Goal: Task Accomplishment & Management: Use online tool/utility

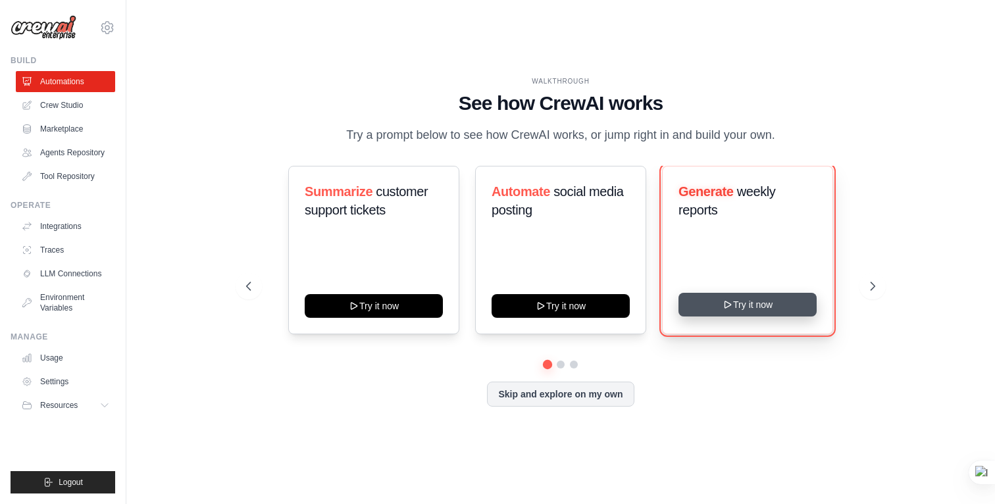
click at [762, 306] on button "Try it now" at bounding box center [748, 305] width 138 height 24
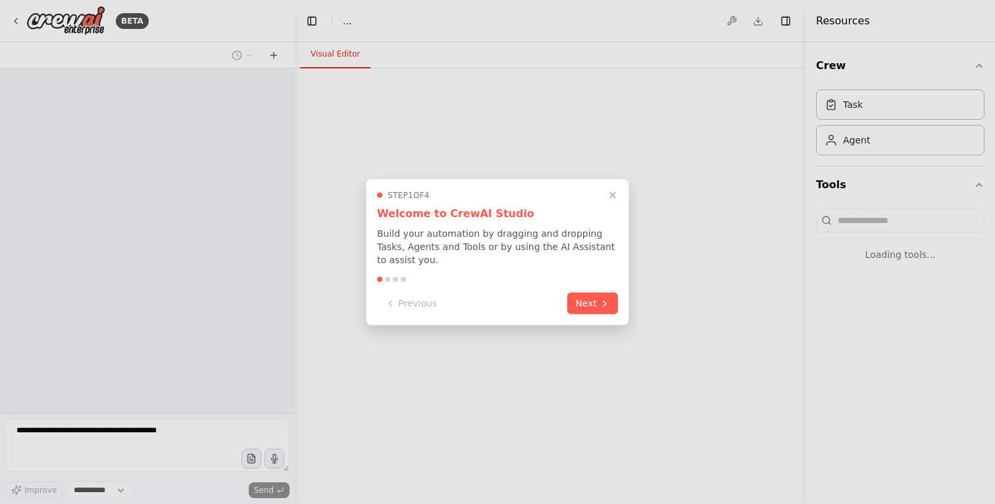
select select "****"
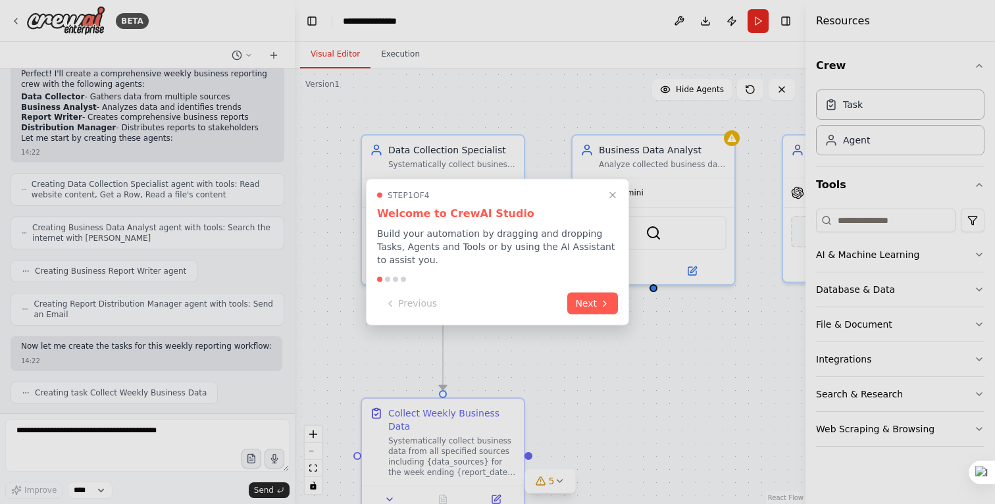
scroll to position [513, 0]
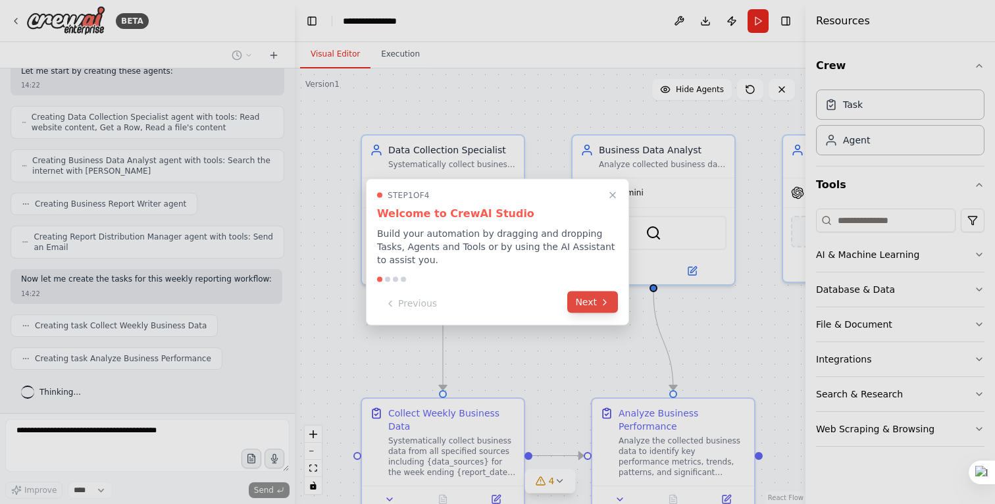
click at [588, 303] on button "Next" at bounding box center [592, 303] width 51 height 22
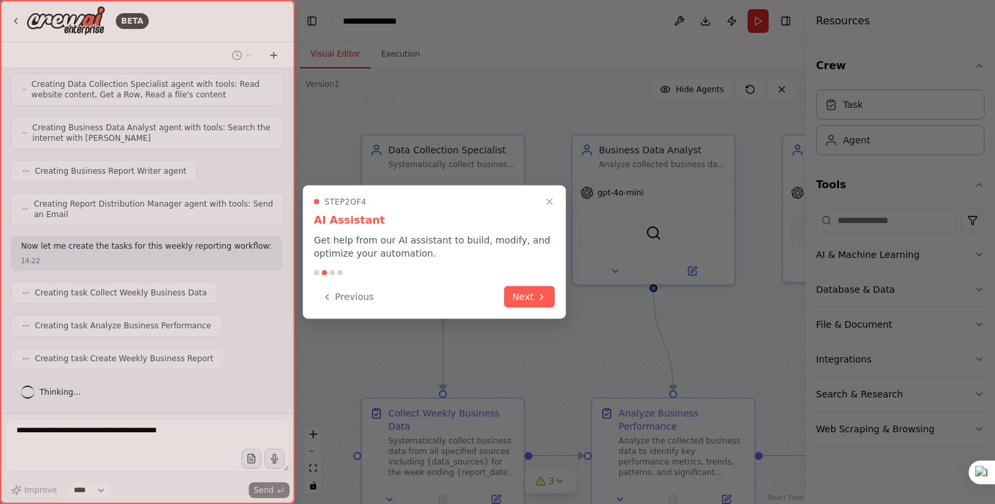
scroll to position [579, 0]
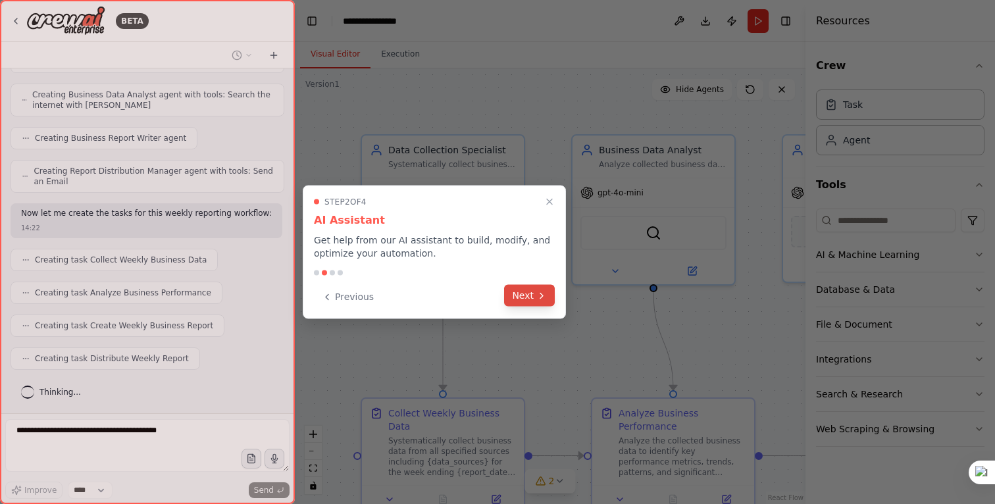
click at [522, 295] on button "Next" at bounding box center [529, 296] width 51 height 22
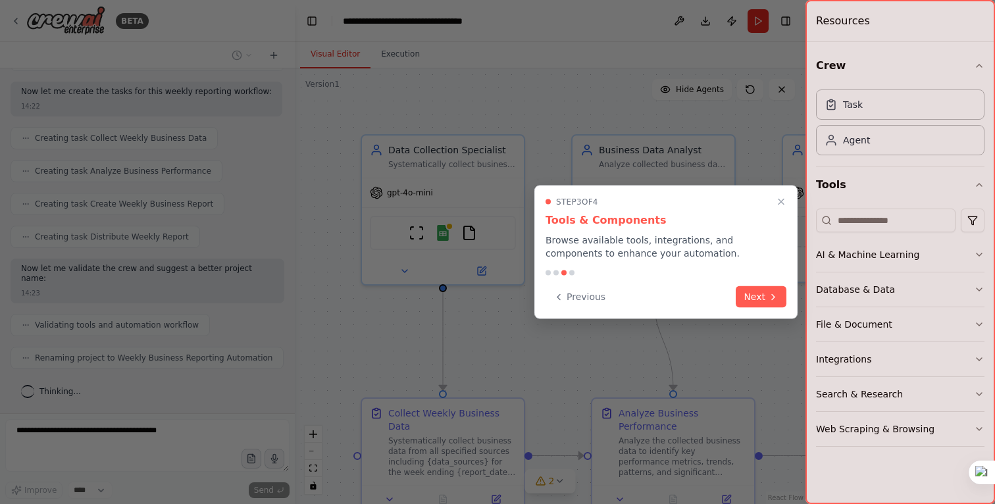
scroll to position [690, 0]
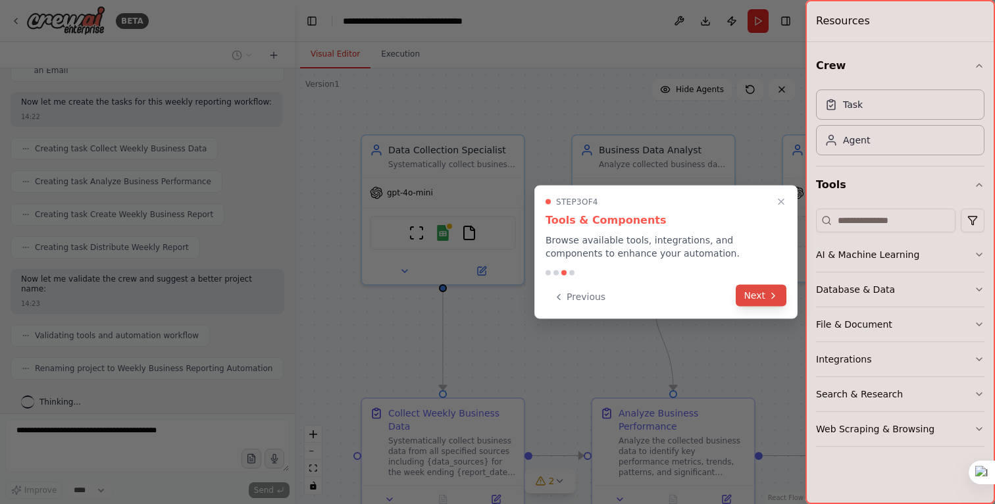
click at [756, 298] on button "Next" at bounding box center [761, 296] width 51 height 22
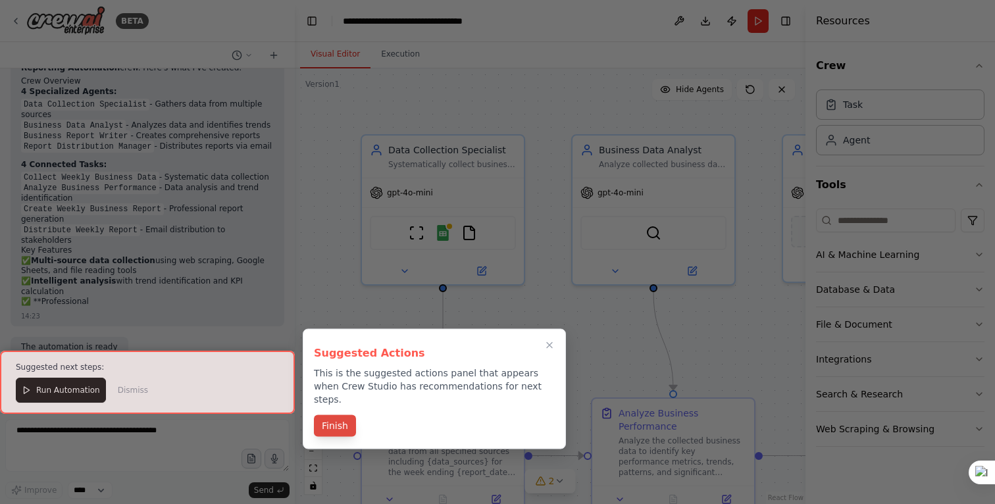
click at [337, 415] on button "Finish" at bounding box center [335, 426] width 42 height 22
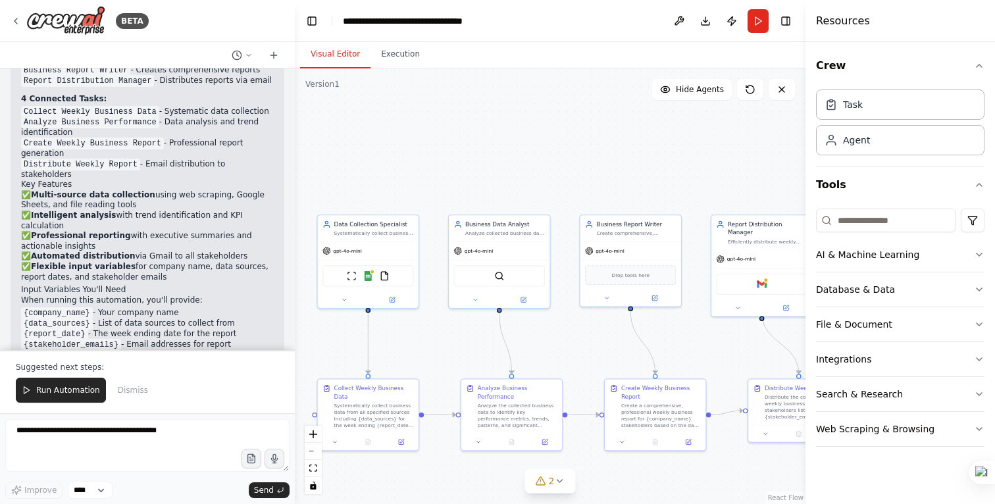
scroll to position [1244, 0]
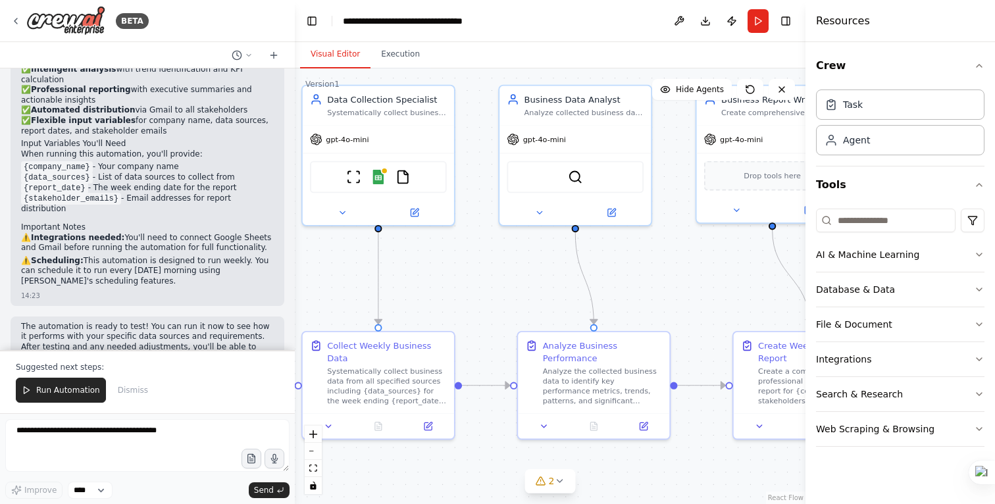
drag, startPoint x: 438, startPoint y: 348, endPoint x: 480, endPoint y: 284, distance: 75.6
click at [481, 284] on div ".deletable-edge-delete-btn { width: 20px; height: 20px; border: 0px solid #ffff…" at bounding box center [550, 286] width 511 height 436
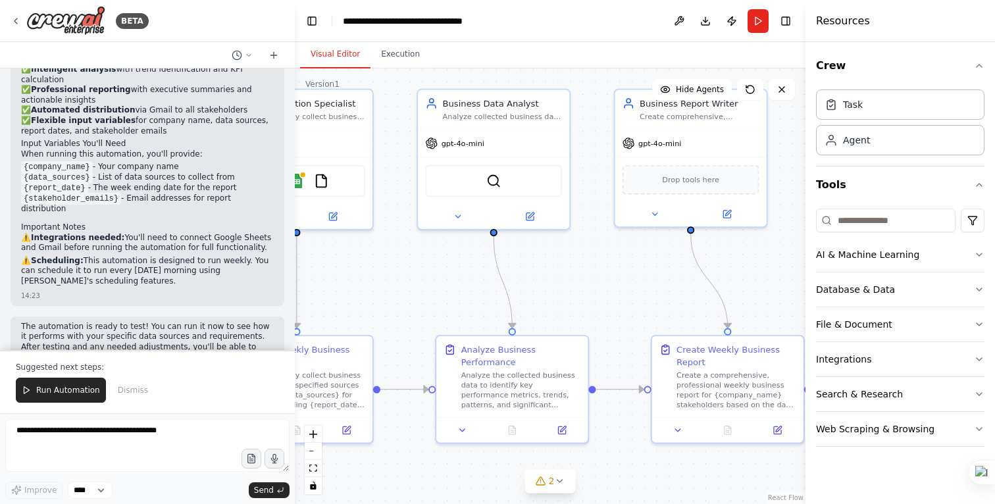
drag, startPoint x: 480, startPoint y: 284, endPoint x: 402, endPoint y: 286, distance: 77.7
click at [402, 286] on div ".deletable-edge-delete-btn { width: 20px; height: 20px; border: 0px solid #ffff…" at bounding box center [550, 286] width 511 height 436
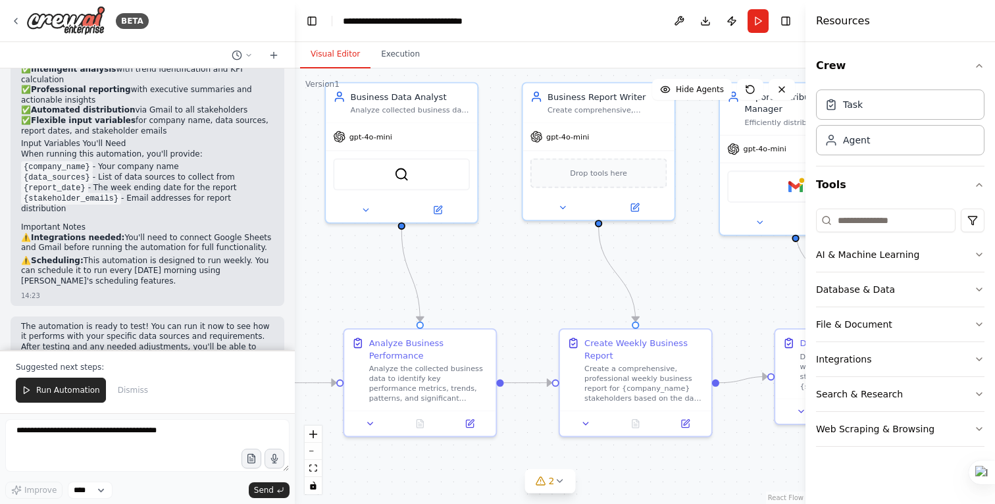
drag, startPoint x: 579, startPoint y: 292, endPoint x: 481, endPoint y: 292, distance: 97.4
click at [481, 292] on div ".deletable-edge-delete-btn { width: 20px; height: 20px; border: 0px solid #ffff…" at bounding box center [550, 286] width 511 height 436
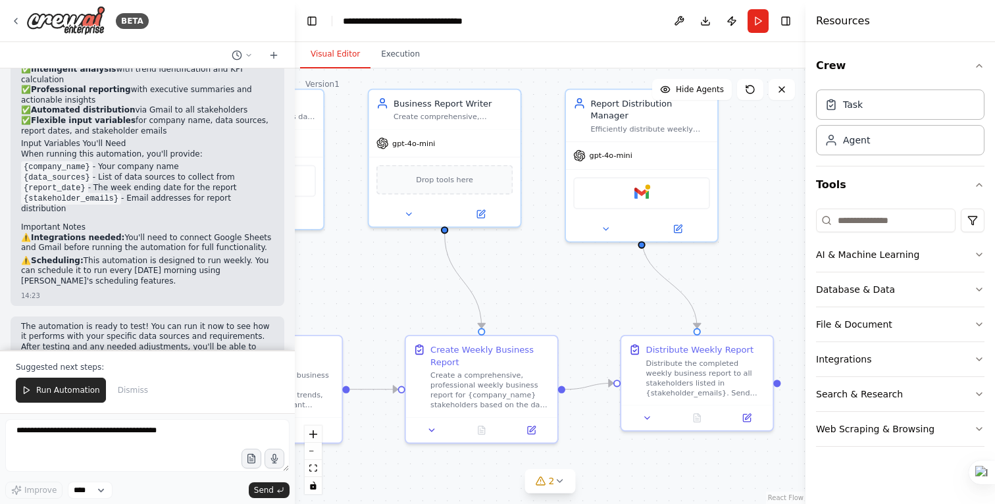
drag, startPoint x: 532, startPoint y: 293, endPoint x: 385, endPoint y: 297, distance: 146.8
click at [385, 297] on div ".deletable-edge-delete-btn { width: 20px; height: 20px; border: 0px solid #ffff…" at bounding box center [550, 286] width 511 height 436
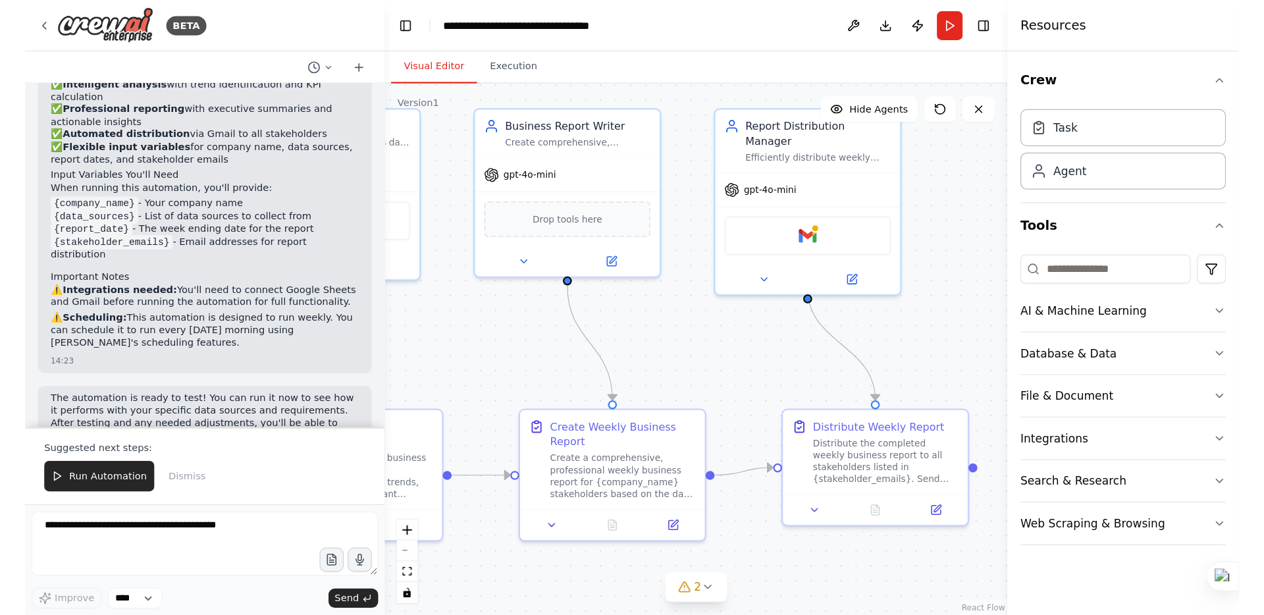
scroll to position [741, 0]
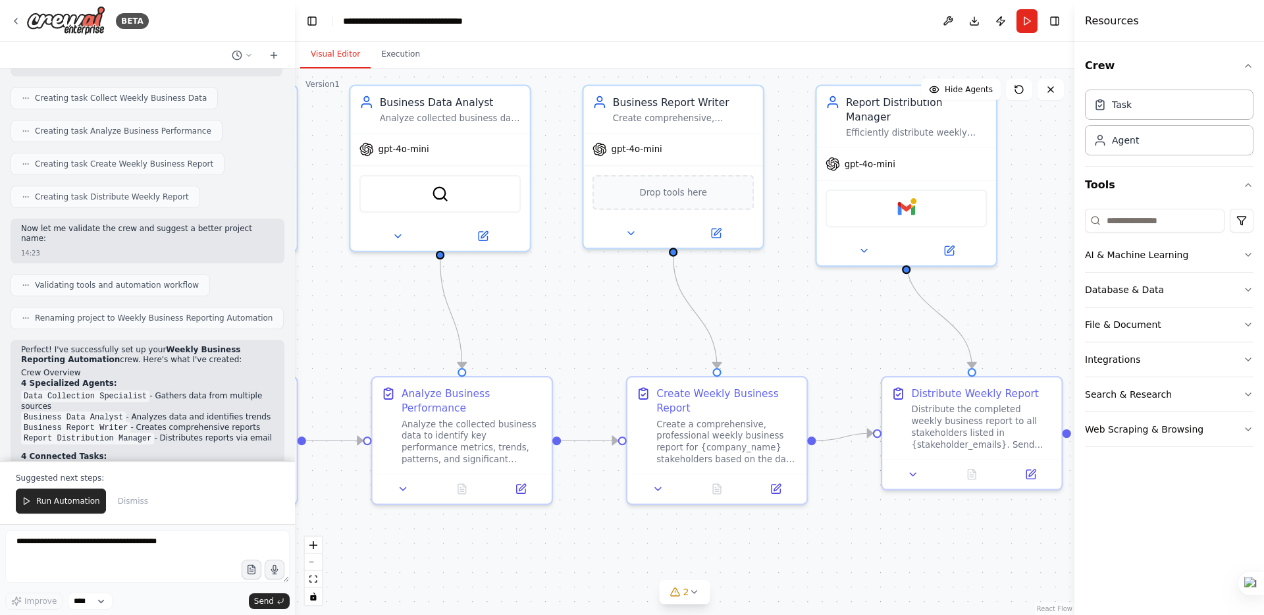
drag, startPoint x: 531, startPoint y: 285, endPoint x: 776, endPoint y: 313, distance: 246.5
click at [776, 313] on div ".deletable-edge-delete-btn { width: 20px; height: 20px; border: 0px solid #ffff…" at bounding box center [684, 341] width 779 height 546
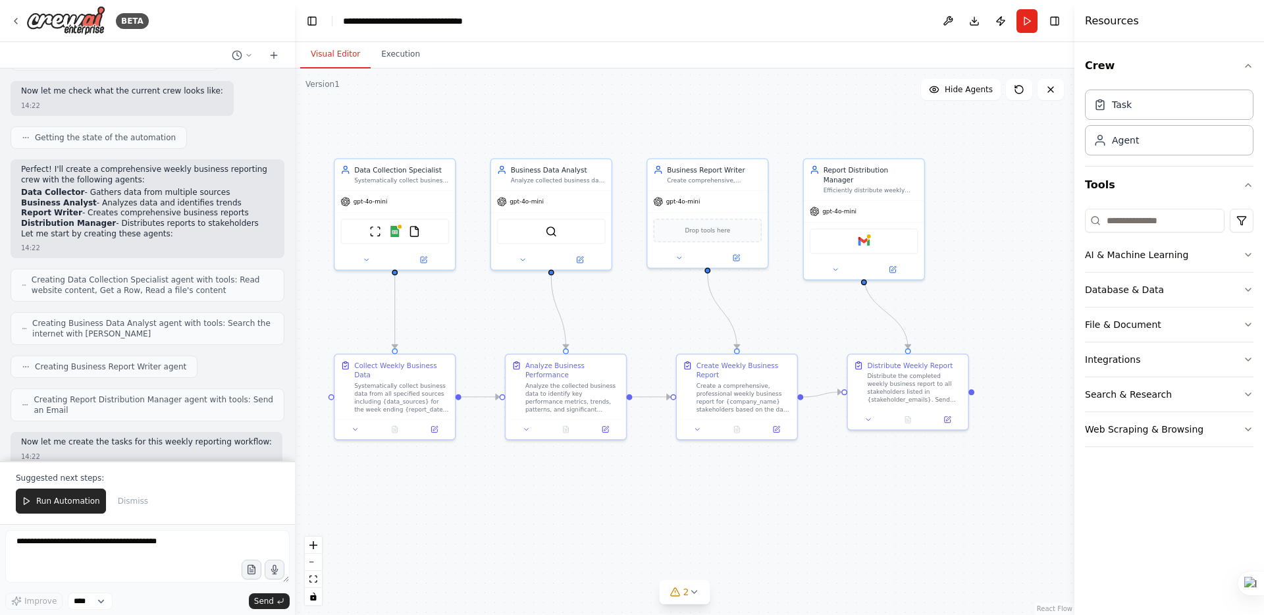
scroll to position [356, 0]
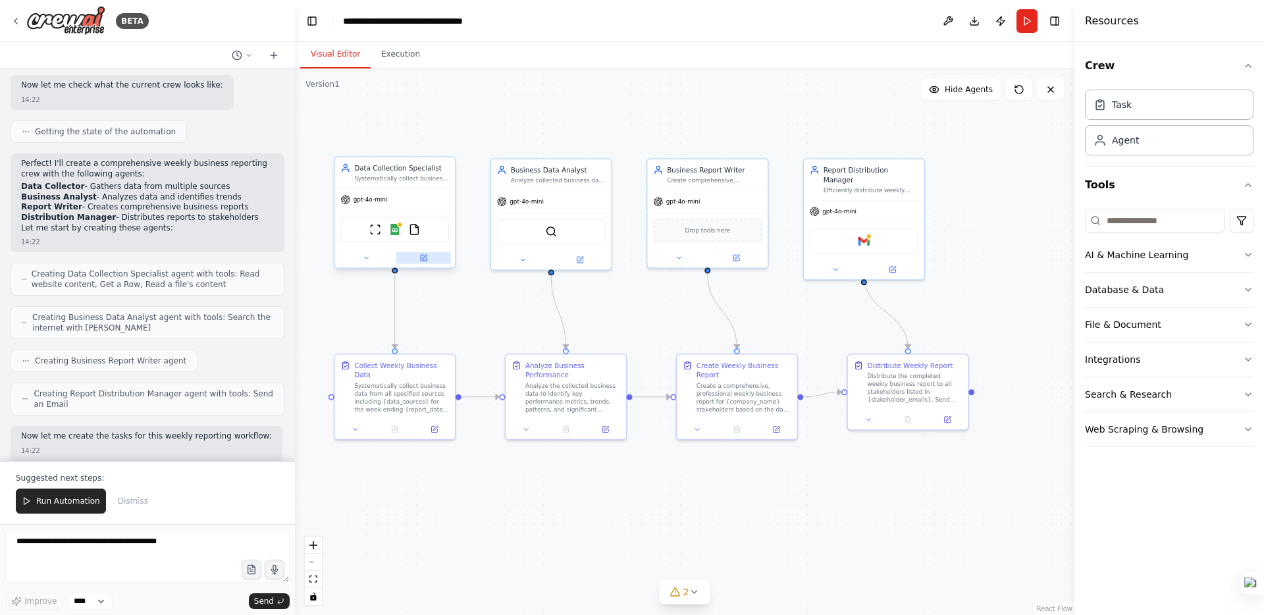
click at [430, 257] on button at bounding box center [423, 258] width 55 height 12
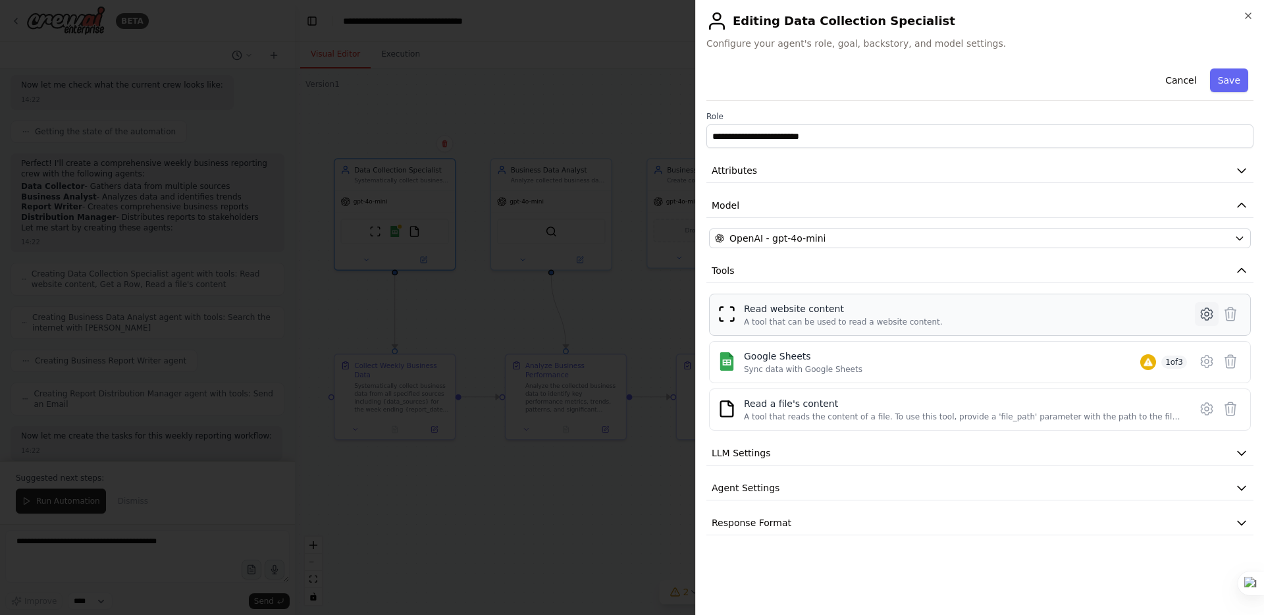
click at [995, 315] on icon at bounding box center [1207, 314] width 16 height 16
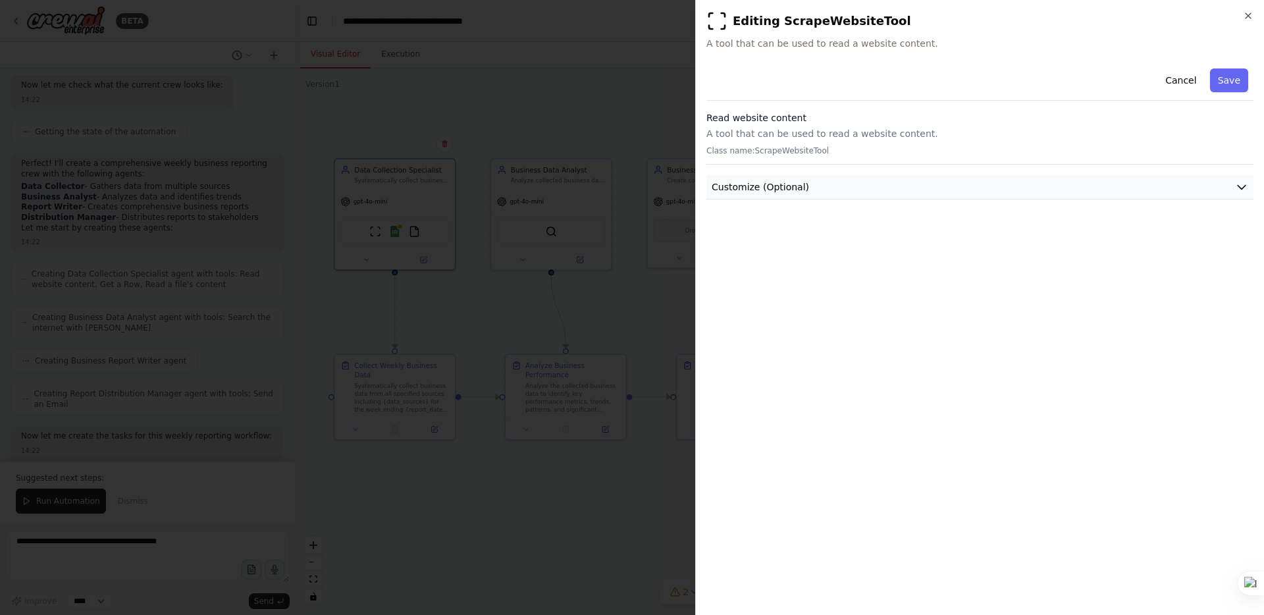
click at [995, 180] on button "Customize (Optional)" at bounding box center [979, 187] width 547 height 24
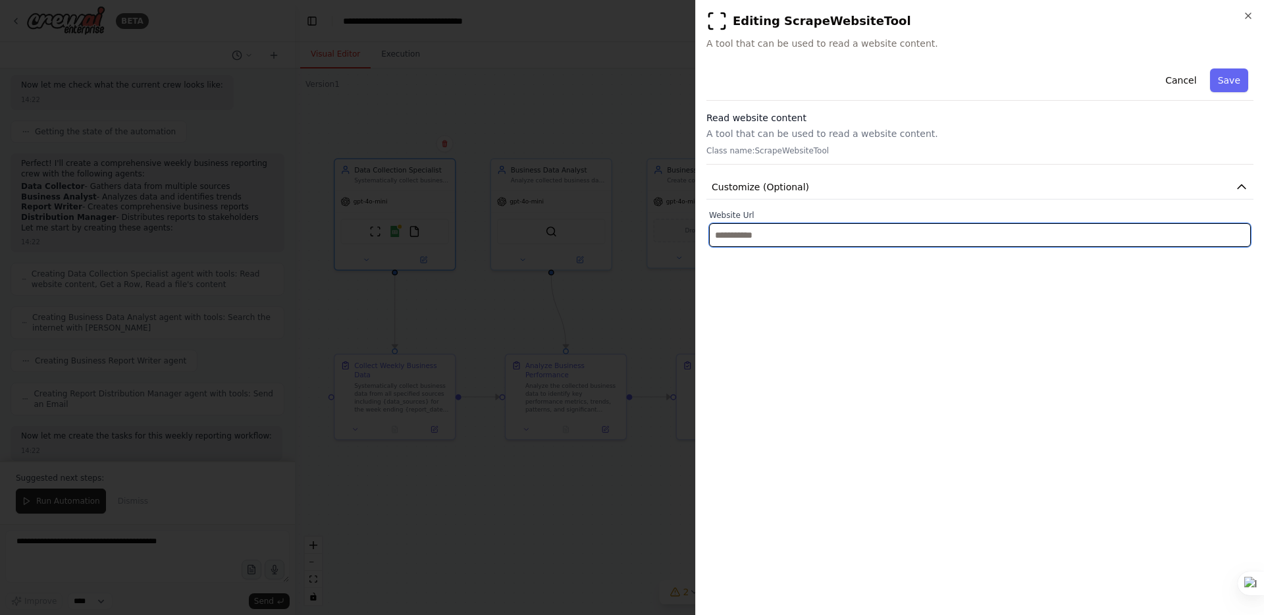
click at [897, 237] on input "text" at bounding box center [980, 235] width 542 height 24
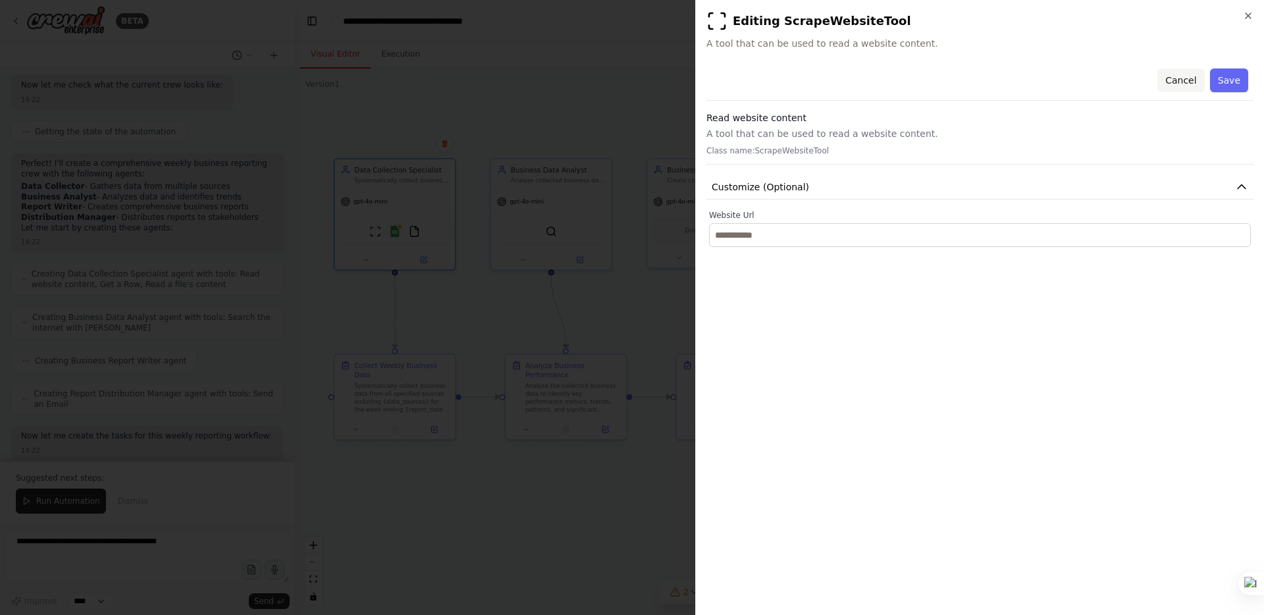
click at [995, 84] on button "Cancel" at bounding box center [1180, 80] width 47 height 24
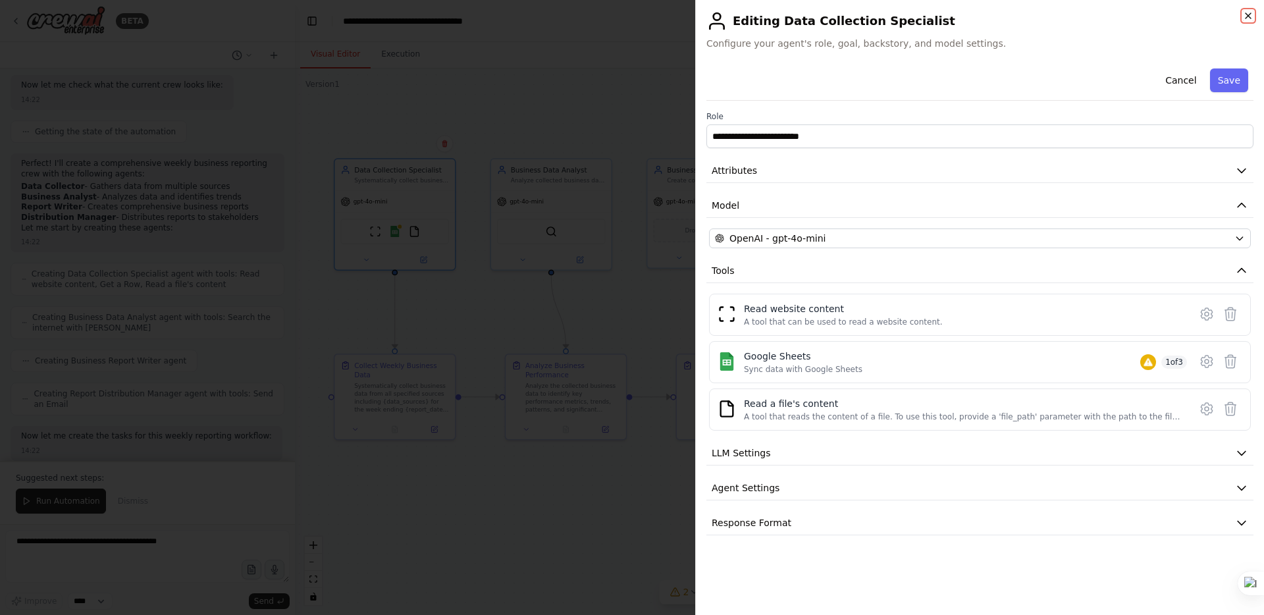
click at [995, 15] on icon "button" at bounding box center [1248, 16] width 11 height 11
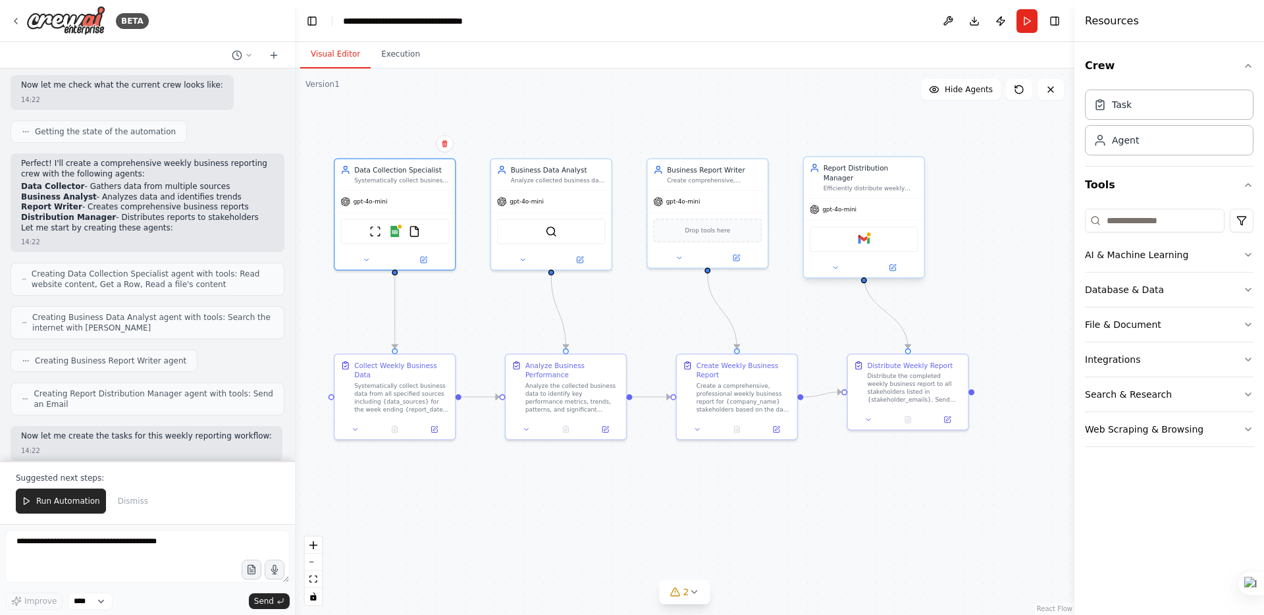
click at [903, 226] on div "Gmail" at bounding box center [864, 239] width 109 height 26
click at [893, 265] on icon at bounding box center [892, 268] width 6 height 6
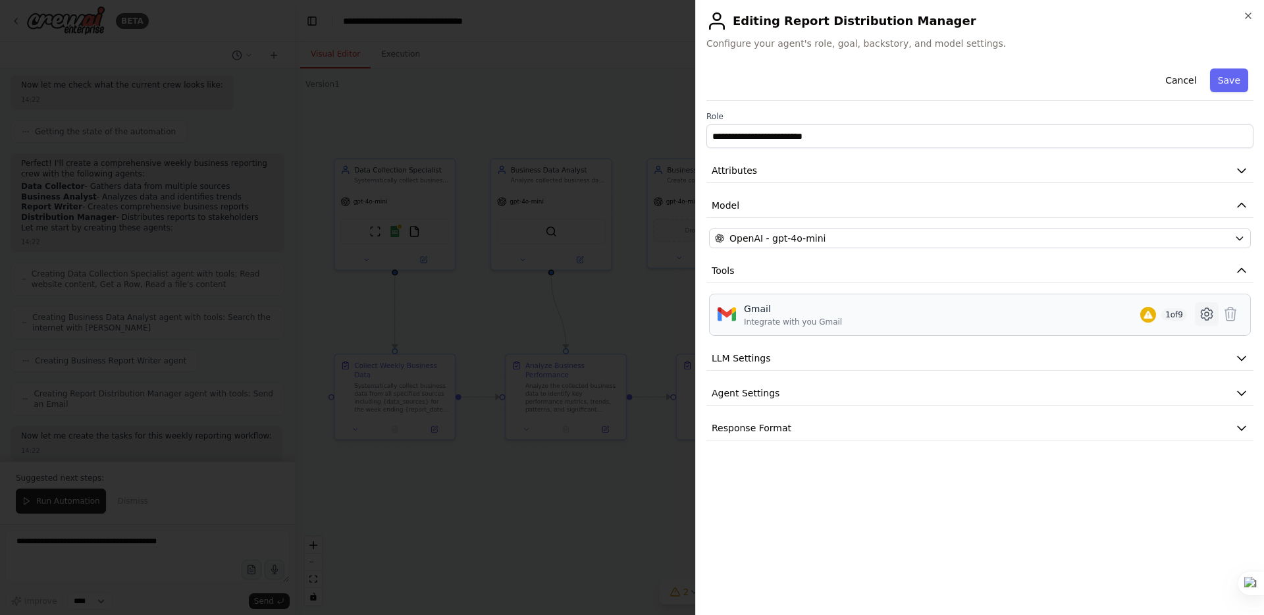
click at [995, 312] on icon at bounding box center [1207, 314] width 4 height 4
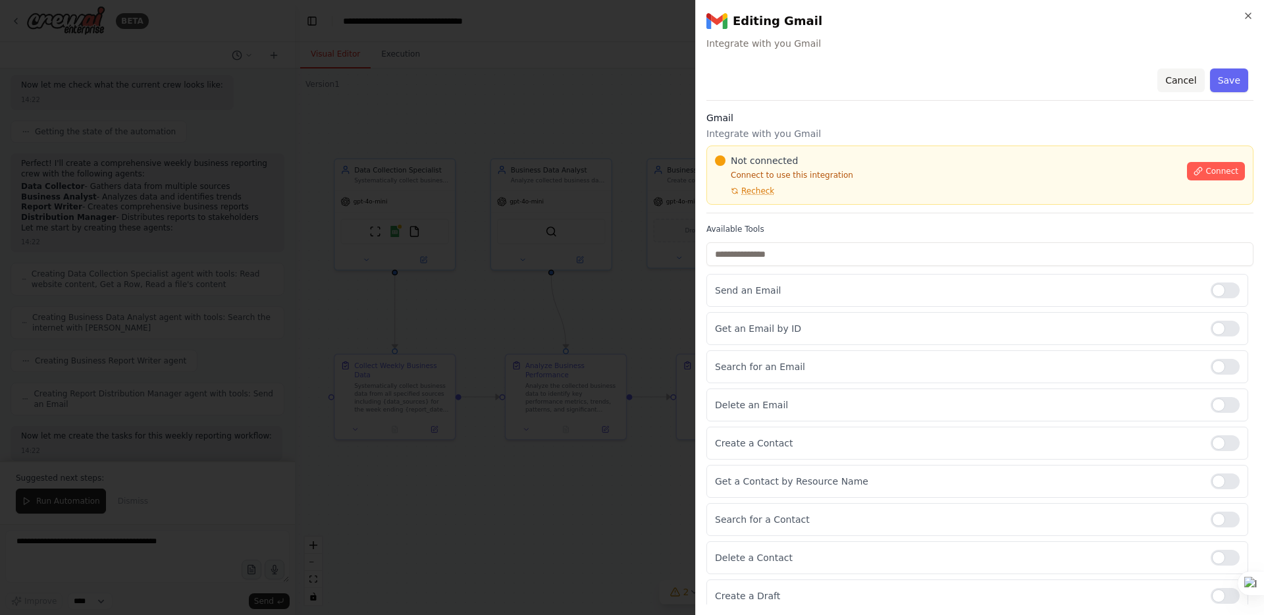
click at [995, 74] on button "Cancel" at bounding box center [1180, 80] width 47 height 24
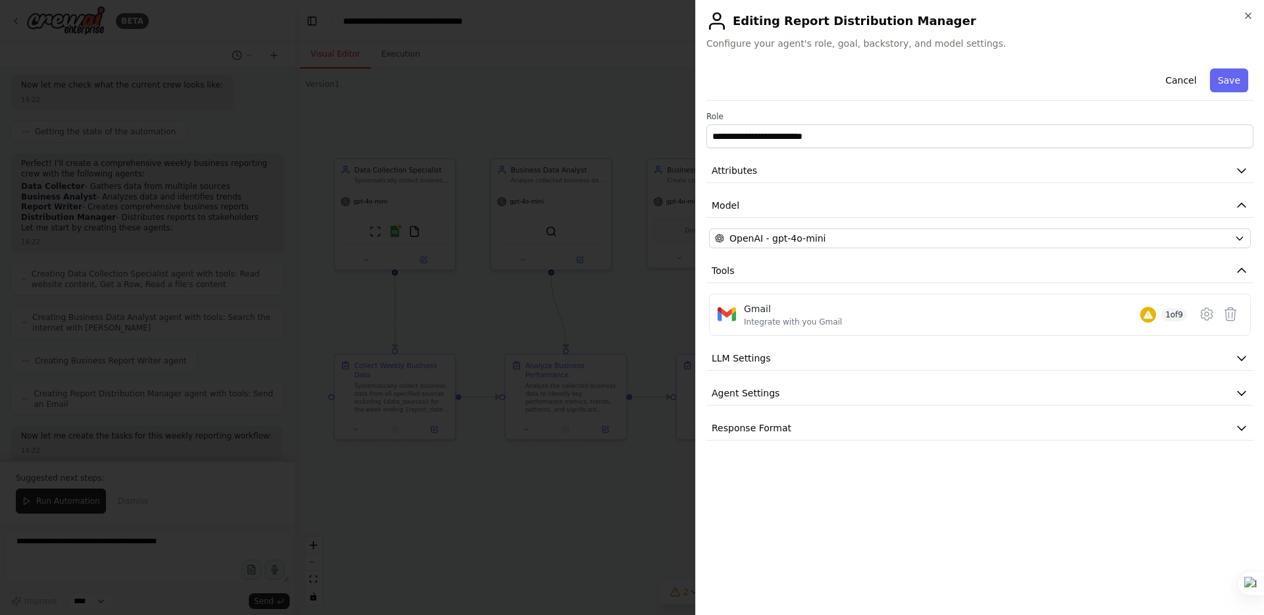
click at [995, 8] on div "**********" at bounding box center [979, 307] width 569 height 615
click at [995, 13] on icon "button" at bounding box center [1247, 15] width 5 height 5
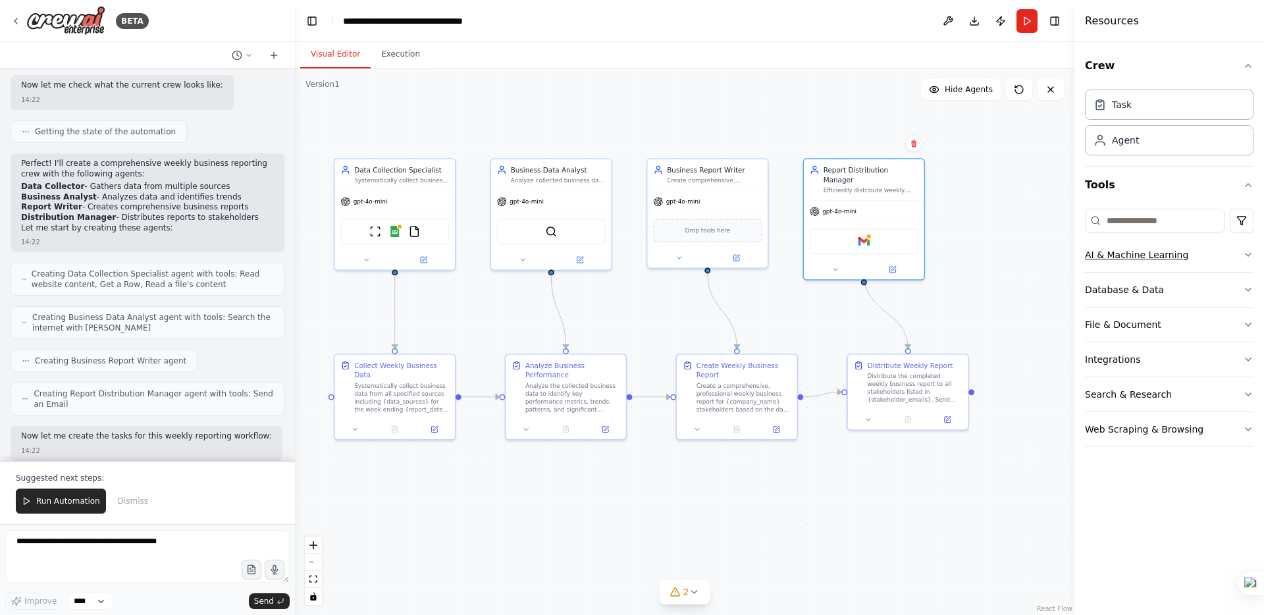
click at [995, 244] on button "AI & Machine Learning" at bounding box center [1169, 255] width 169 height 34
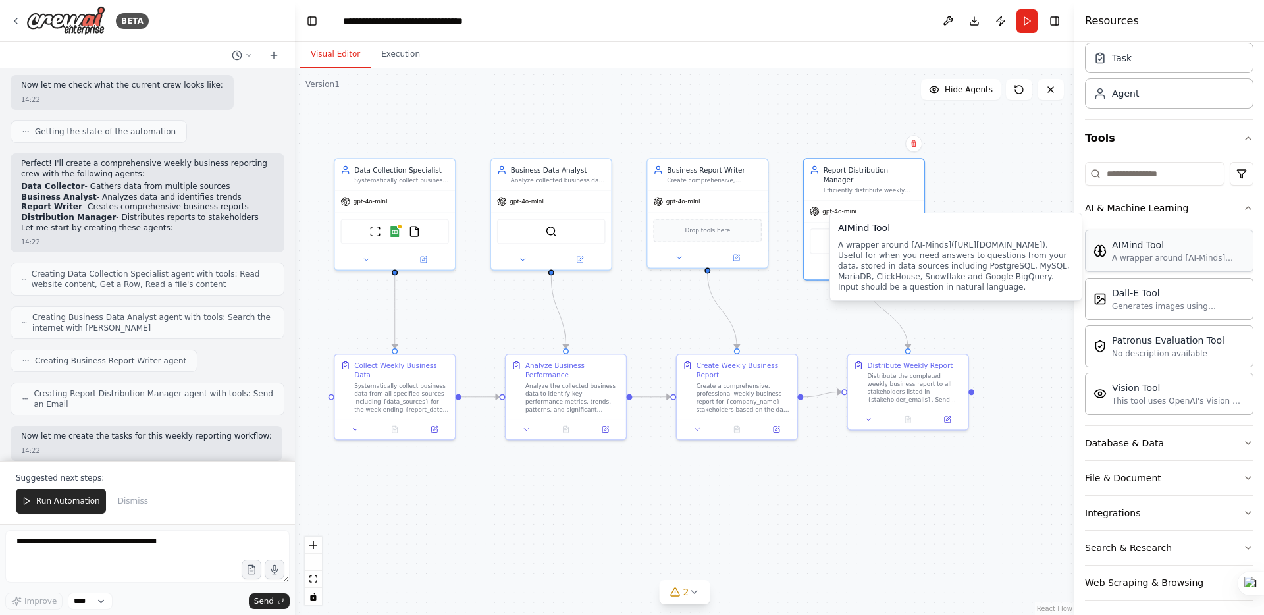
scroll to position [53, 0]
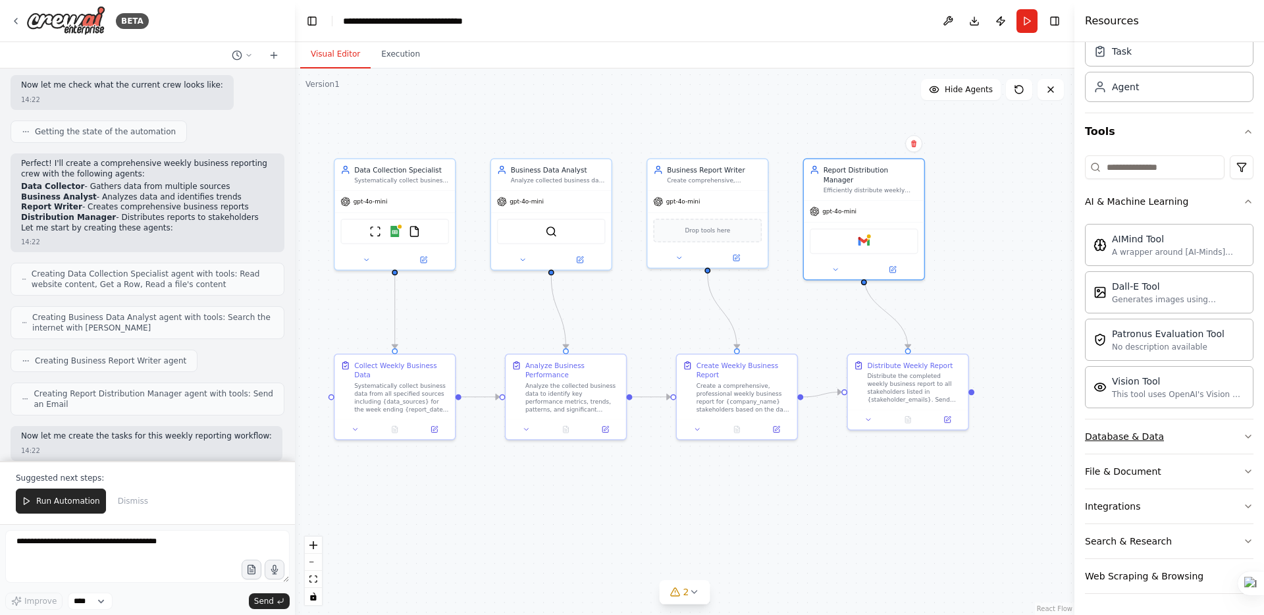
click at [995, 436] on div "Database & Data" at bounding box center [1124, 436] width 79 height 13
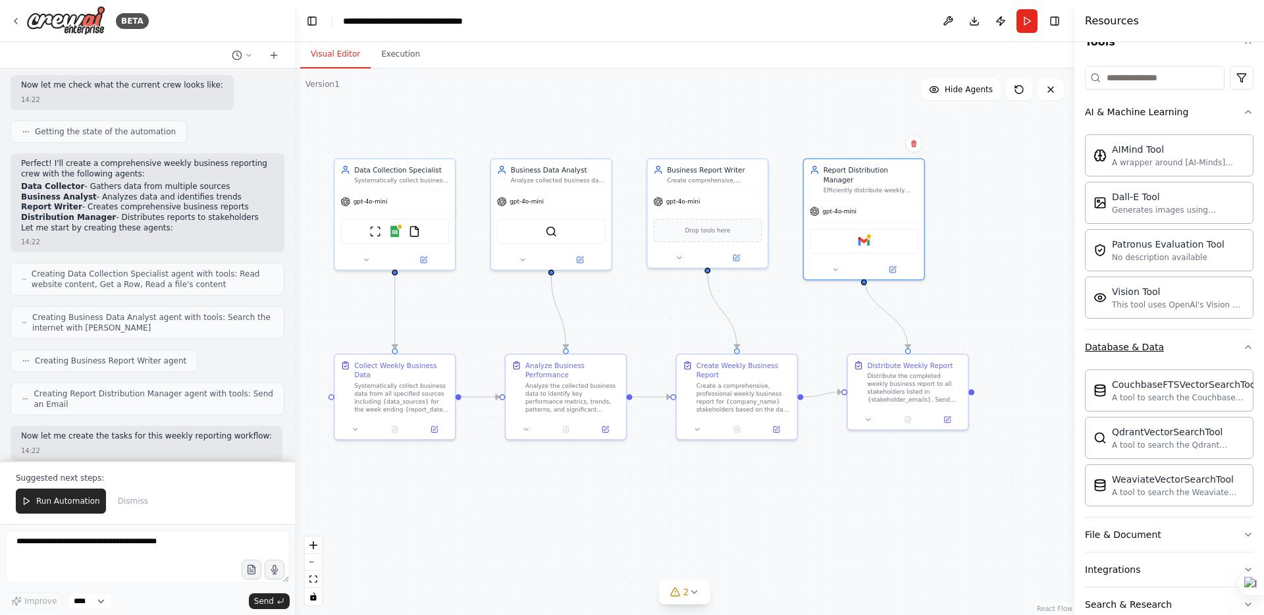
scroll to position [206, 0]
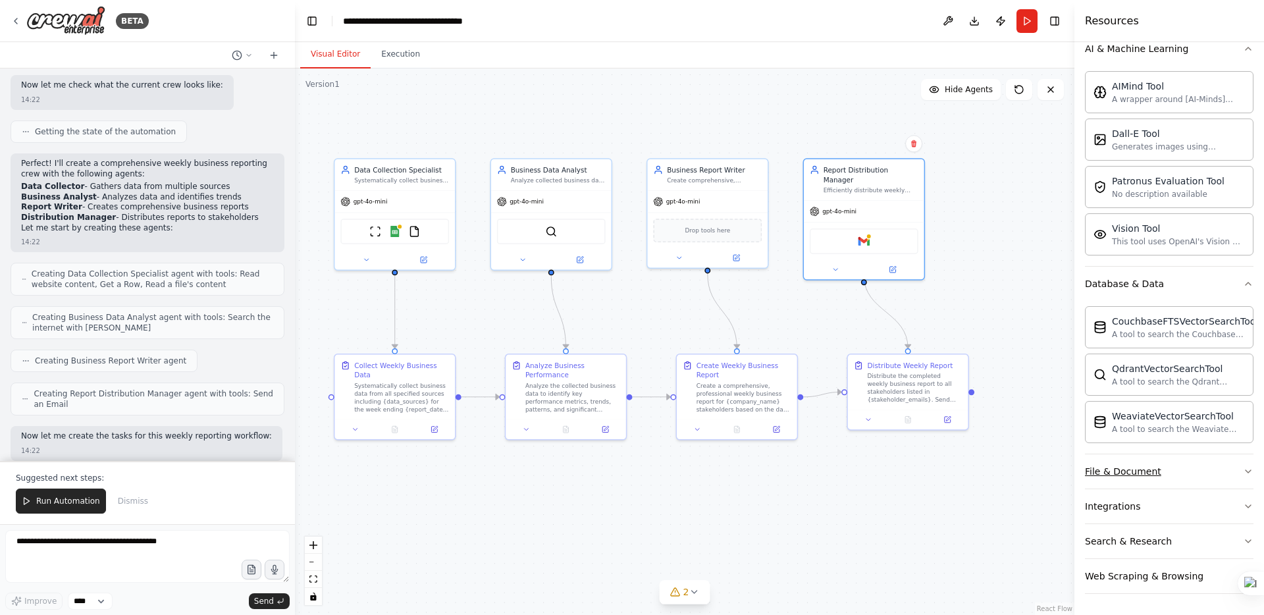
click at [995, 471] on button "File & Document" at bounding box center [1169, 471] width 169 height 34
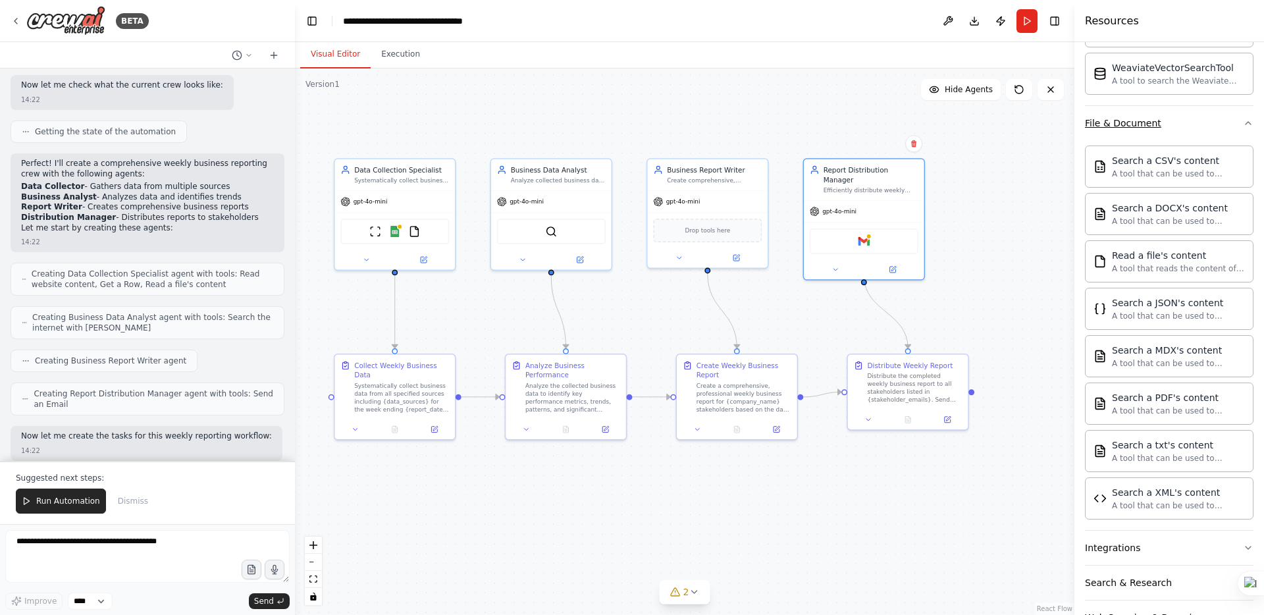
scroll to position [596, 0]
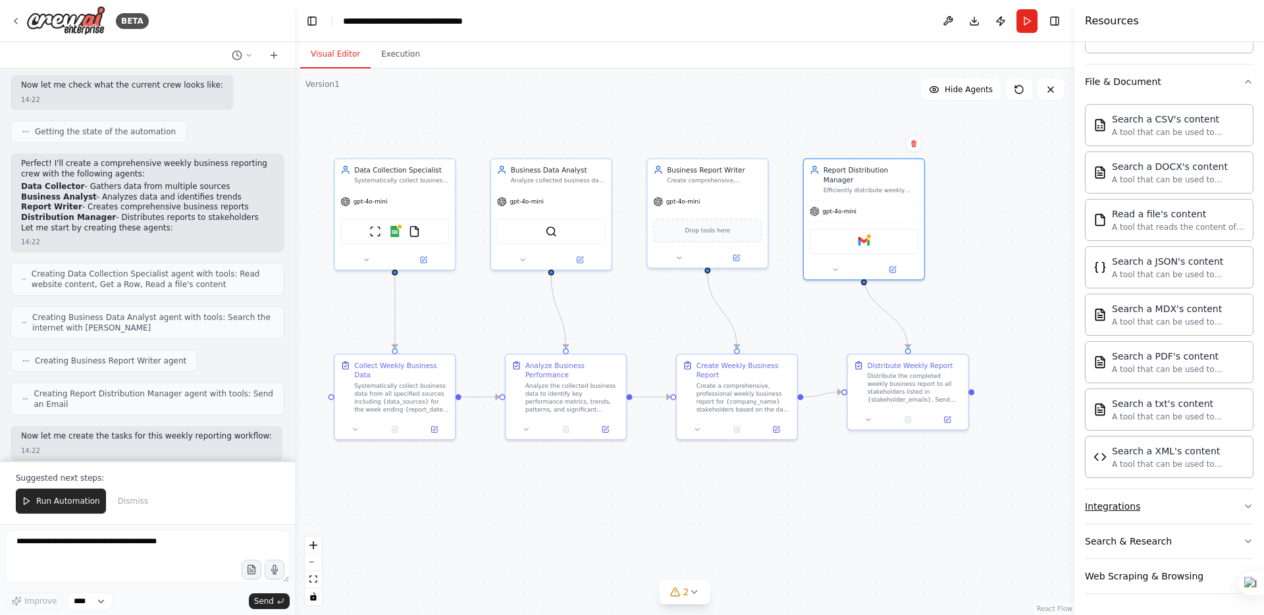
click at [995, 504] on button "Integrations" at bounding box center [1169, 506] width 169 height 34
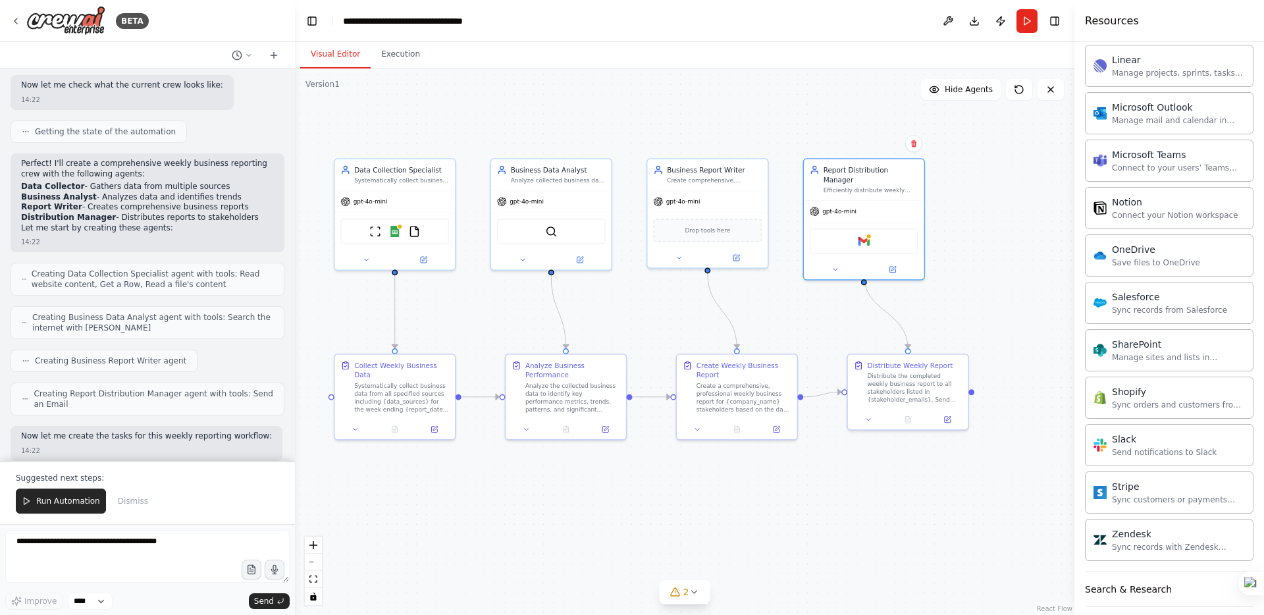
scroll to position [1649, 0]
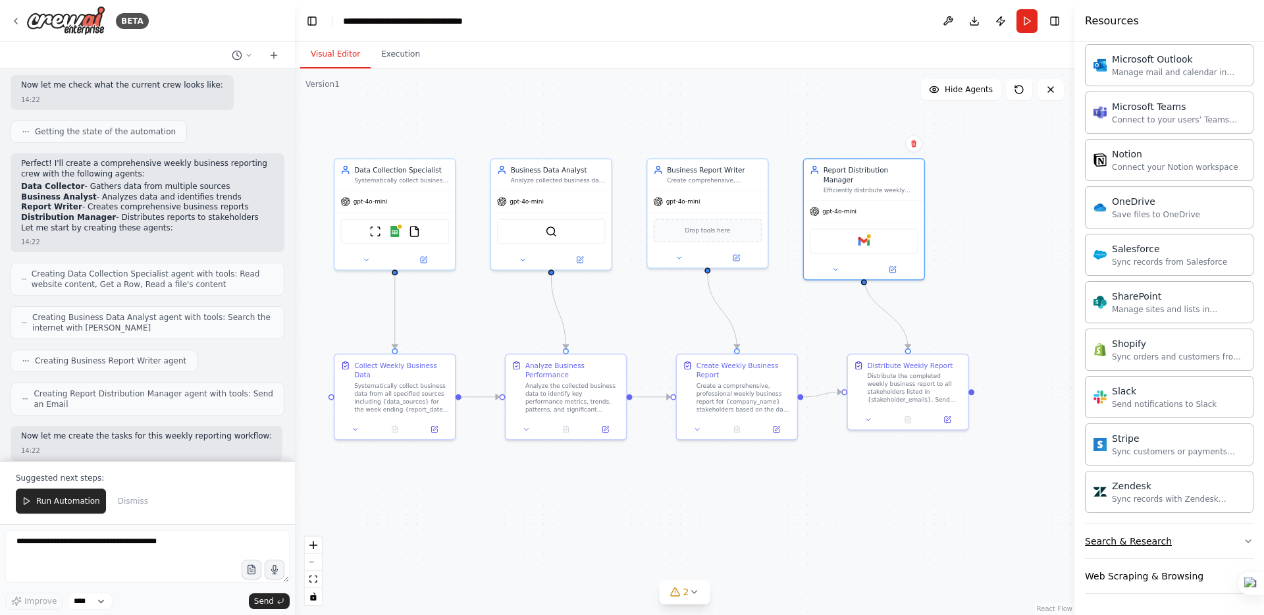
click at [995, 504] on button "Search & Research" at bounding box center [1169, 541] width 169 height 34
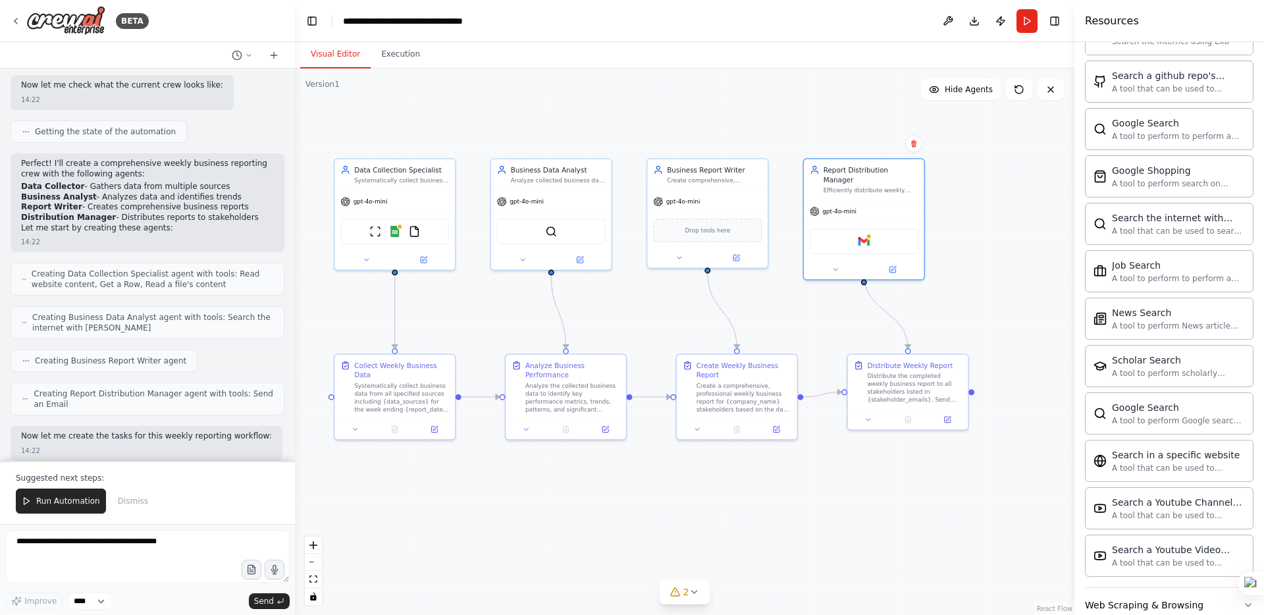
scroll to position [2323, 0]
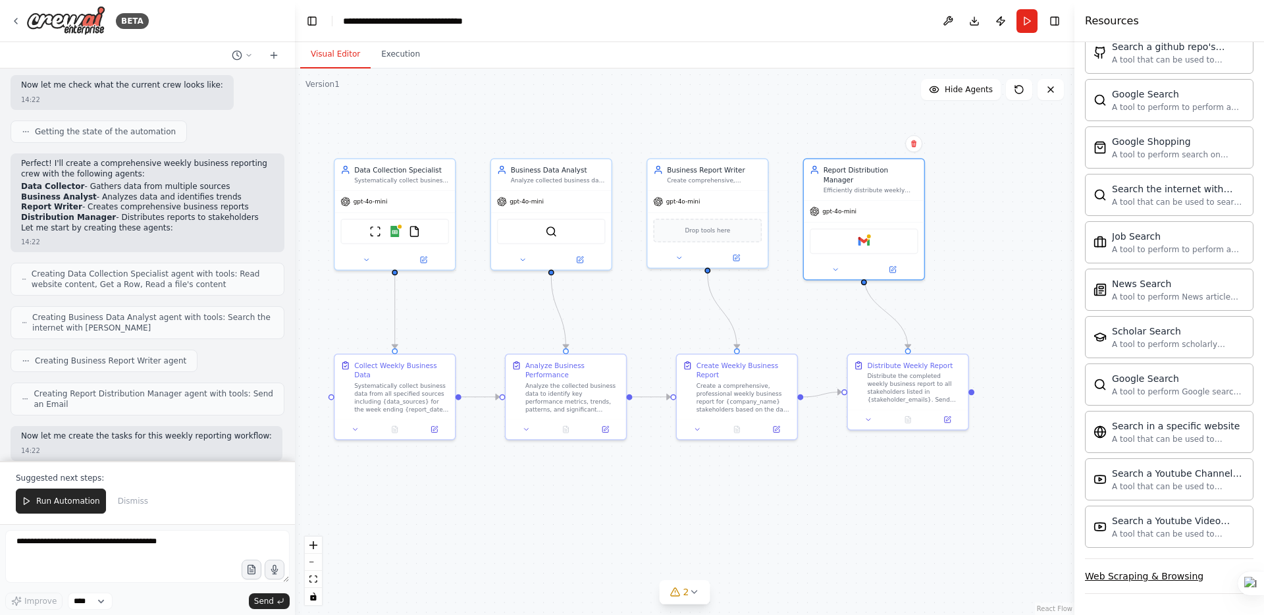
click at [995, 504] on button "Web Scraping & Browsing" at bounding box center [1169, 576] width 169 height 34
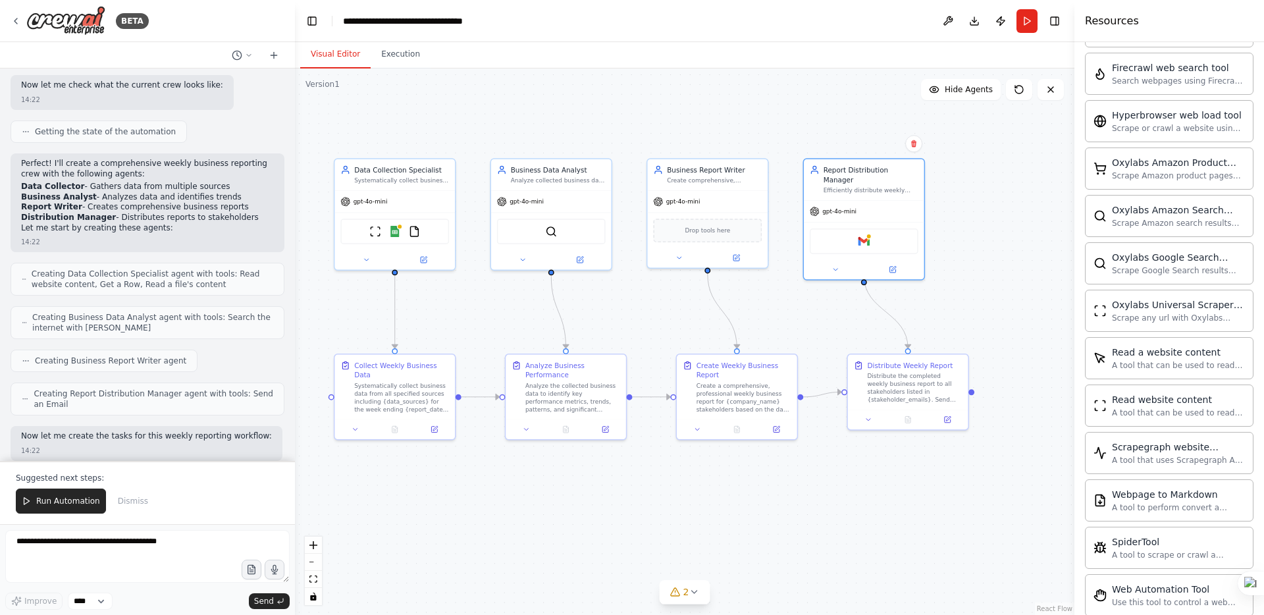
scroll to position [3044, 0]
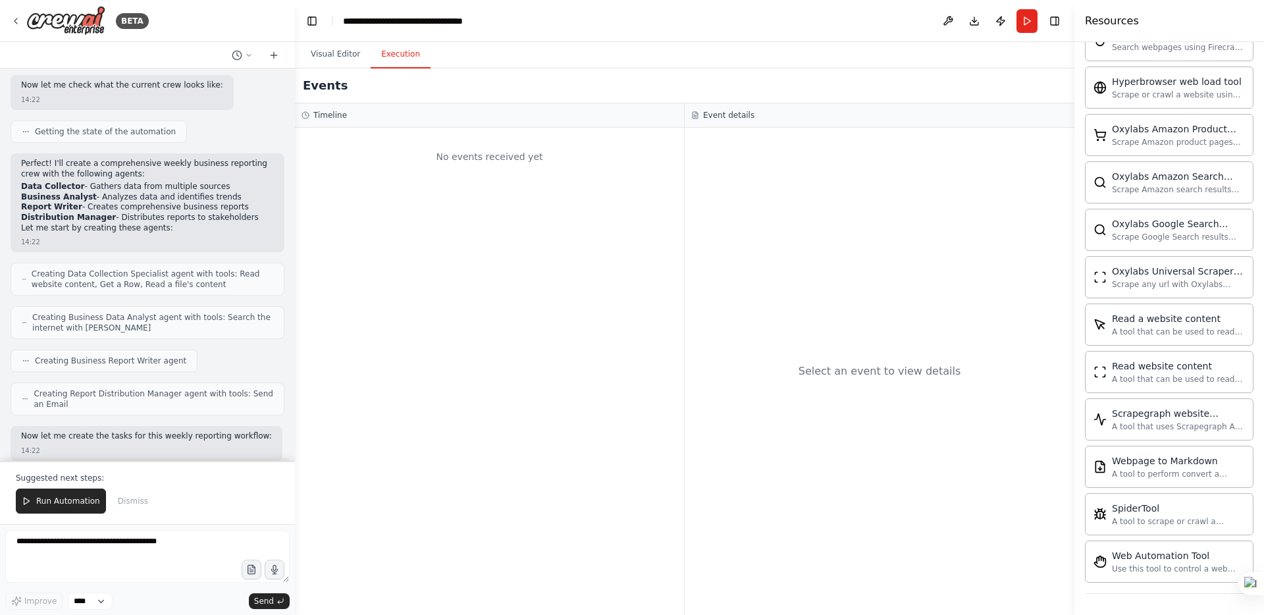
click at [403, 57] on button "Execution" at bounding box center [401, 55] width 60 height 28
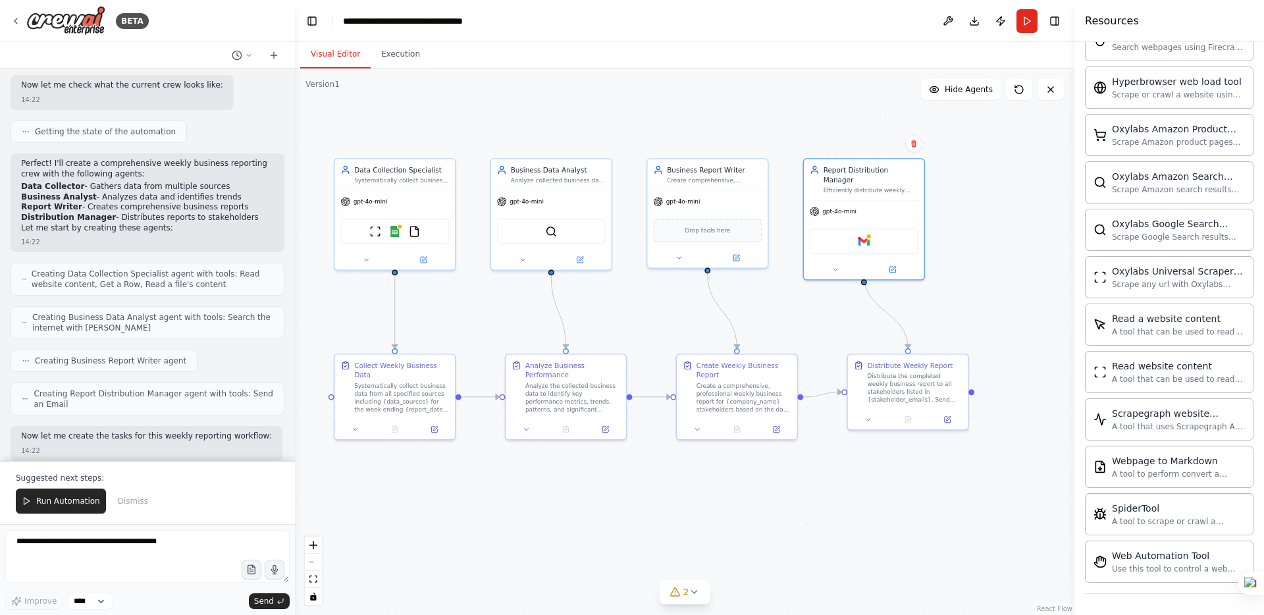
click at [353, 50] on button "Visual Editor" at bounding box center [335, 55] width 70 height 28
click at [41, 500] on span "Run Automation" at bounding box center [68, 501] width 64 height 11
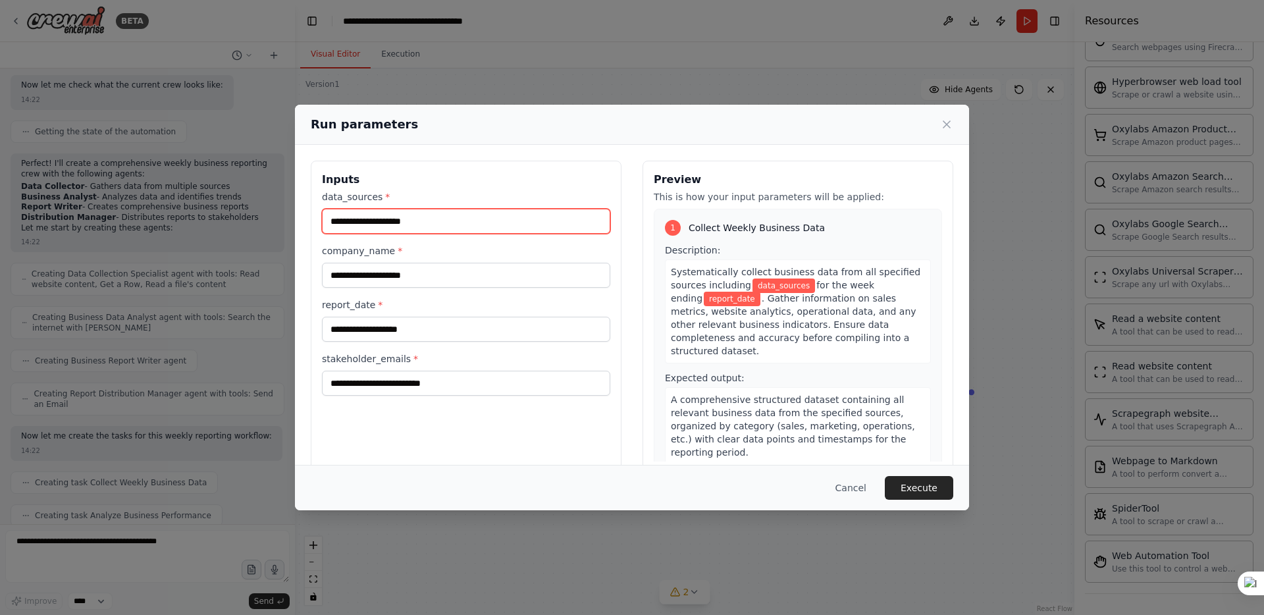
click at [446, 219] on input "data_sources *" at bounding box center [466, 221] width 288 height 25
drag, startPoint x: 446, startPoint y: 219, endPoint x: 326, endPoint y: 213, distance: 120.6
click at [326, 213] on input "data_sources *" at bounding box center [466, 221] width 288 height 25
drag, startPoint x: 329, startPoint y: 221, endPoint x: 450, endPoint y: 219, distance: 120.5
click at [450, 219] on input "data_sources *" at bounding box center [466, 221] width 288 height 25
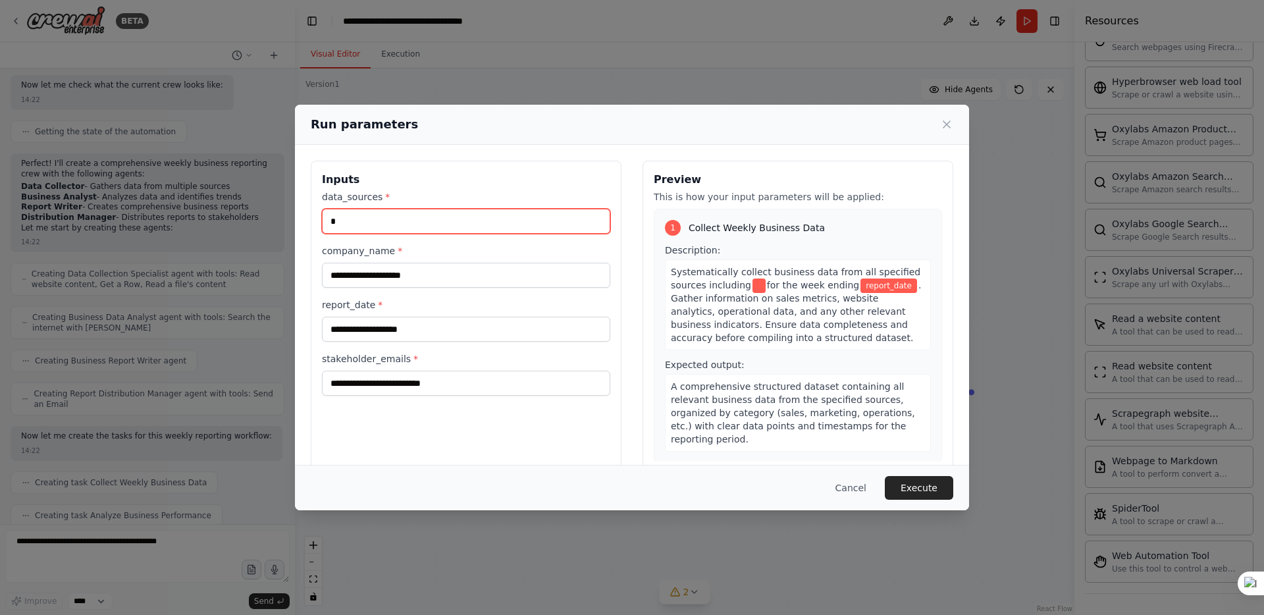
type input "*"
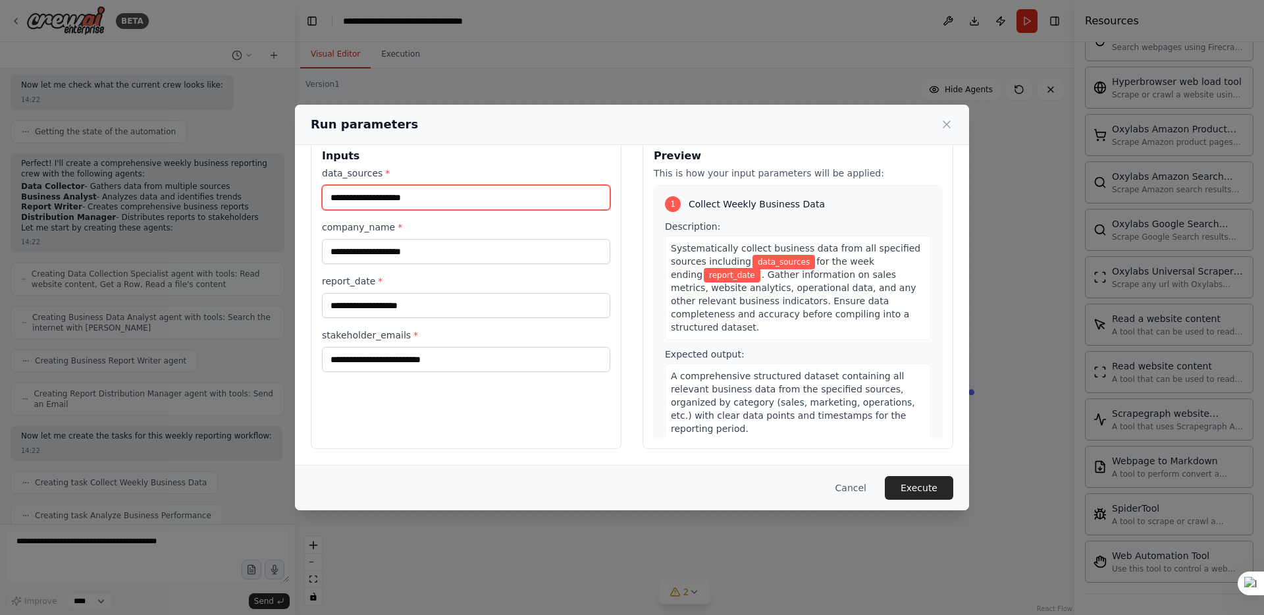
scroll to position [0, 0]
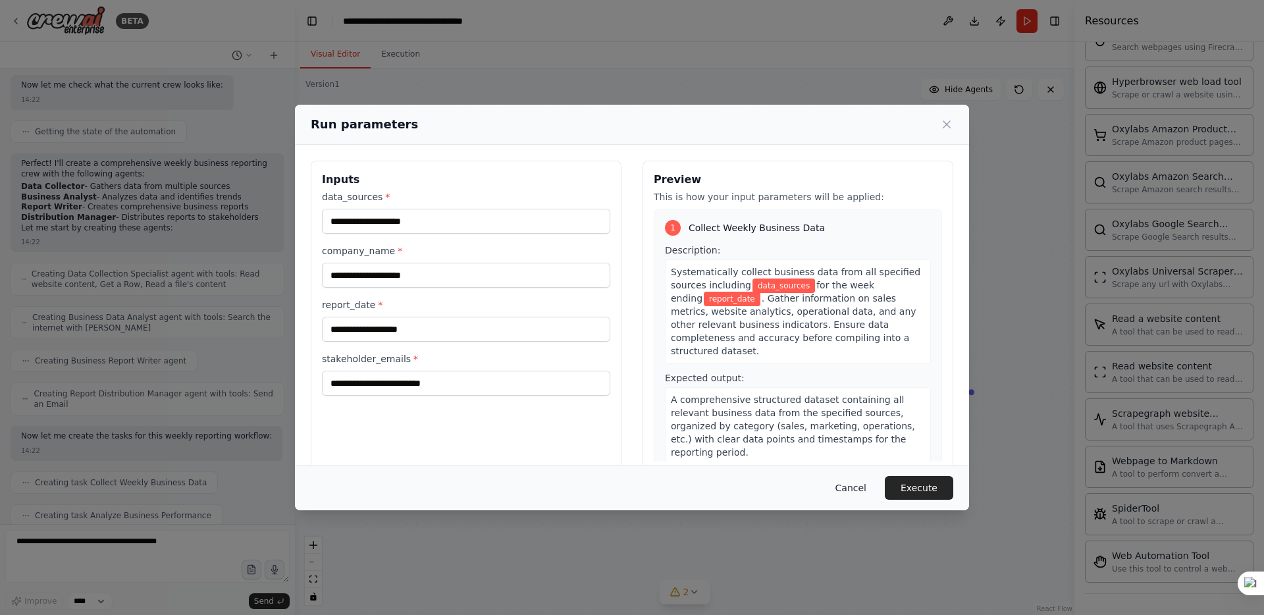
click at [860, 483] on button "Cancel" at bounding box center [851, 488] width 52 height 24
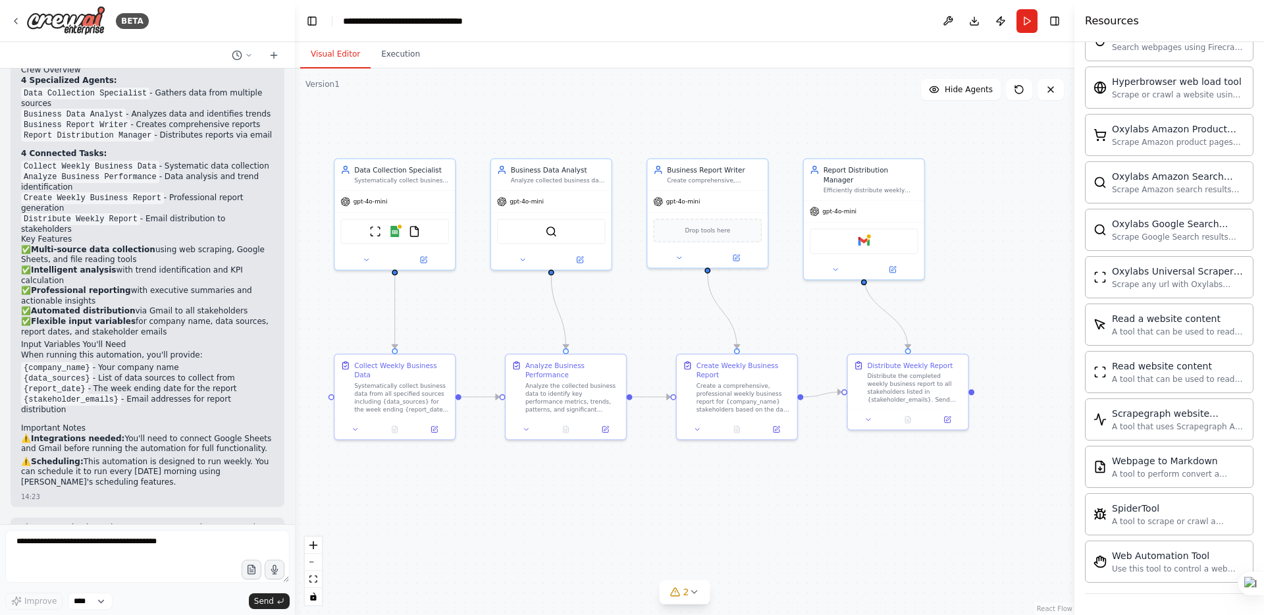
scroll to position [1071, 0]
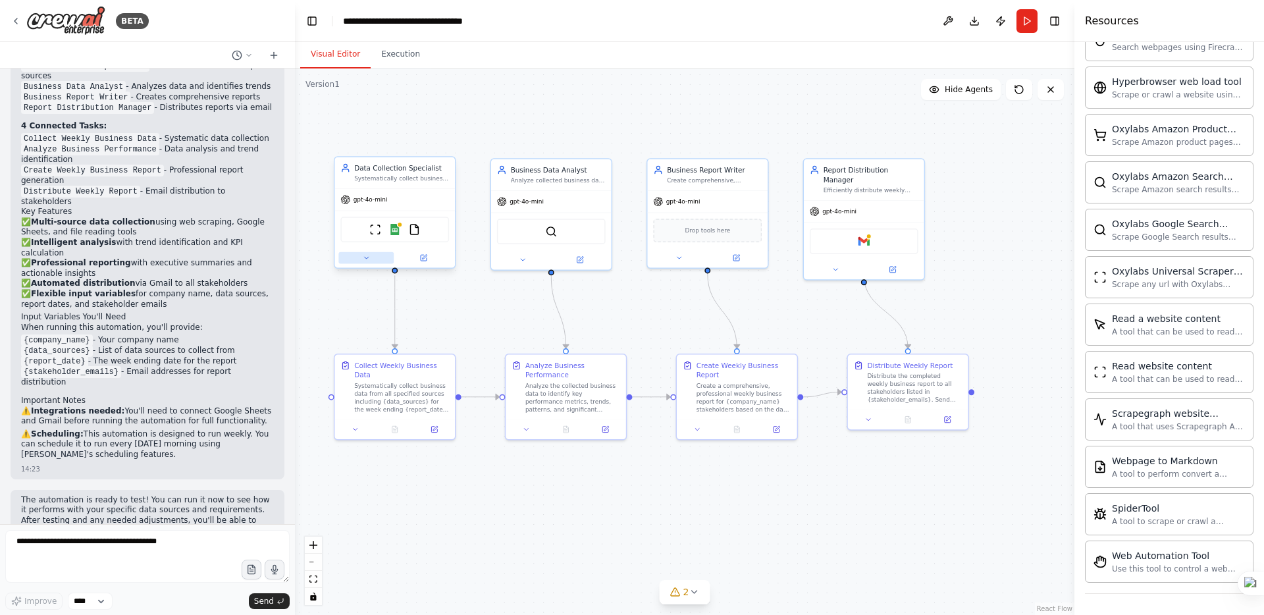
click at [365, 259] on icon at bounding box center [366, 258] width 8 height 8
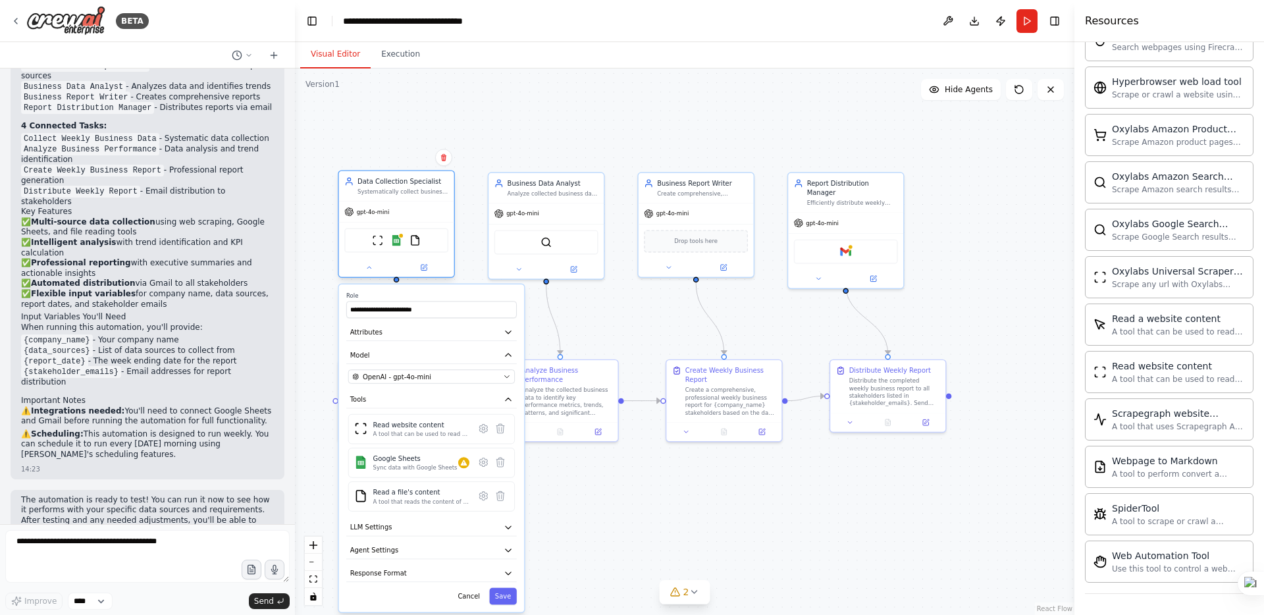
click at [405, 213] on div "gpt-4o-mini" at bounding box center [396, 211] width 115 height 20
click at [466, 504] on button "Agent Settings" at bounding box center [431, 550] width 170 height 17
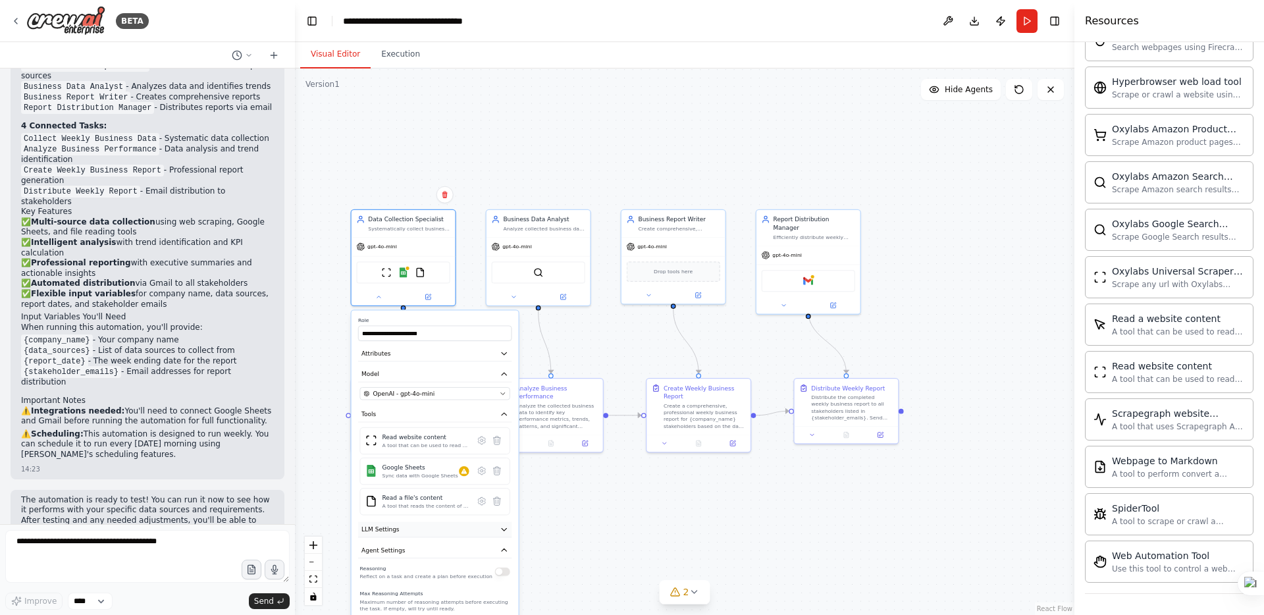
click at [490, 504] on button "LLM Settings" at bounding box center [434, 530] width 153 height 16
click at [544, 504] on div ".deletable-edge-delete-btn { width: 20px; height: 20px; border: 0px solid #ffff…" at bounding box center [684, 341] width 779 height 546
click at [374, 291] on button at bounding box center [378, 295] width 48 height 10
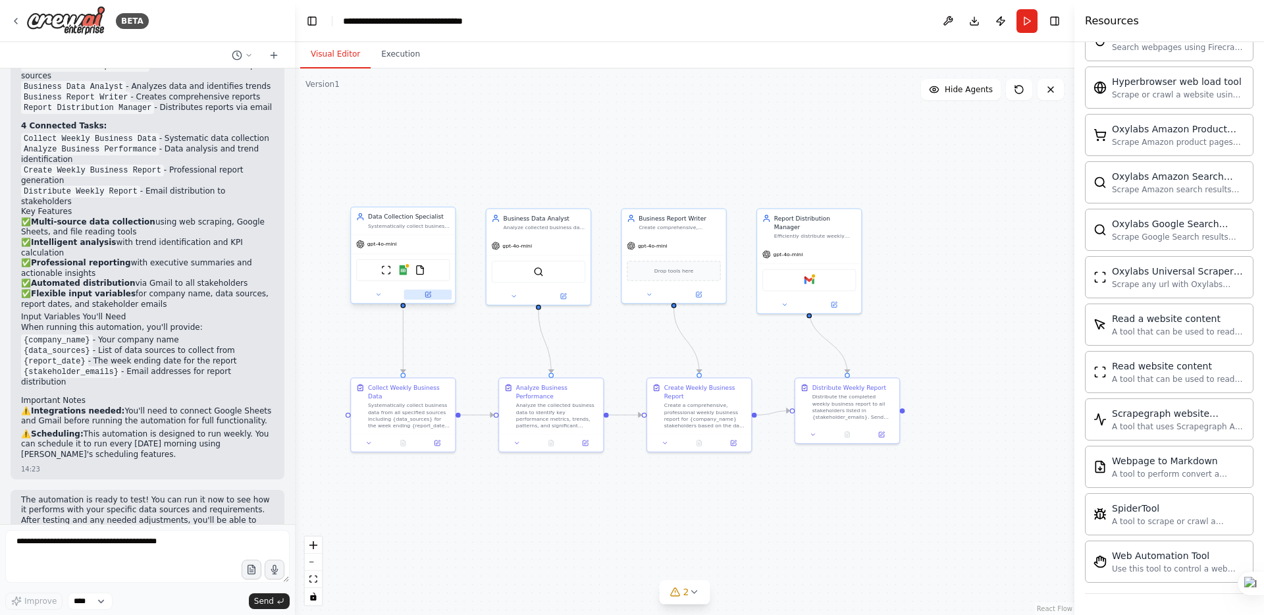
click at [430, 297] on icon at bounding box center [427, 294] width 5 height 5
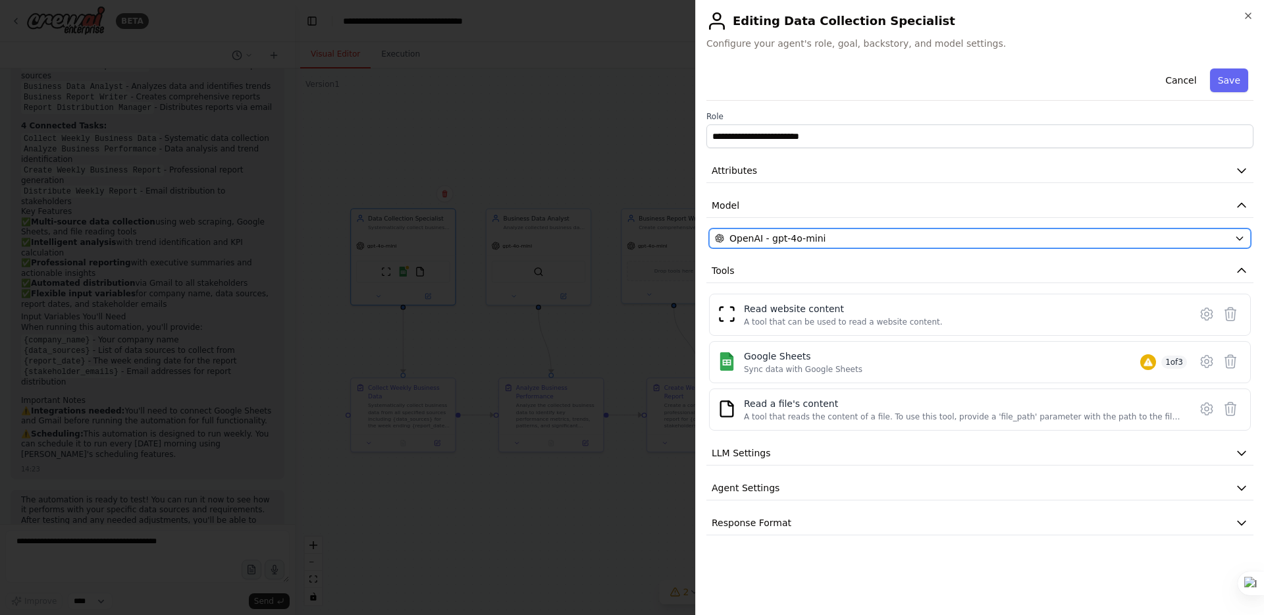
click at [995, 235] on div "OpenAI - gpt-4o-mini" at bounding box center [972, 238] width 514 height 13
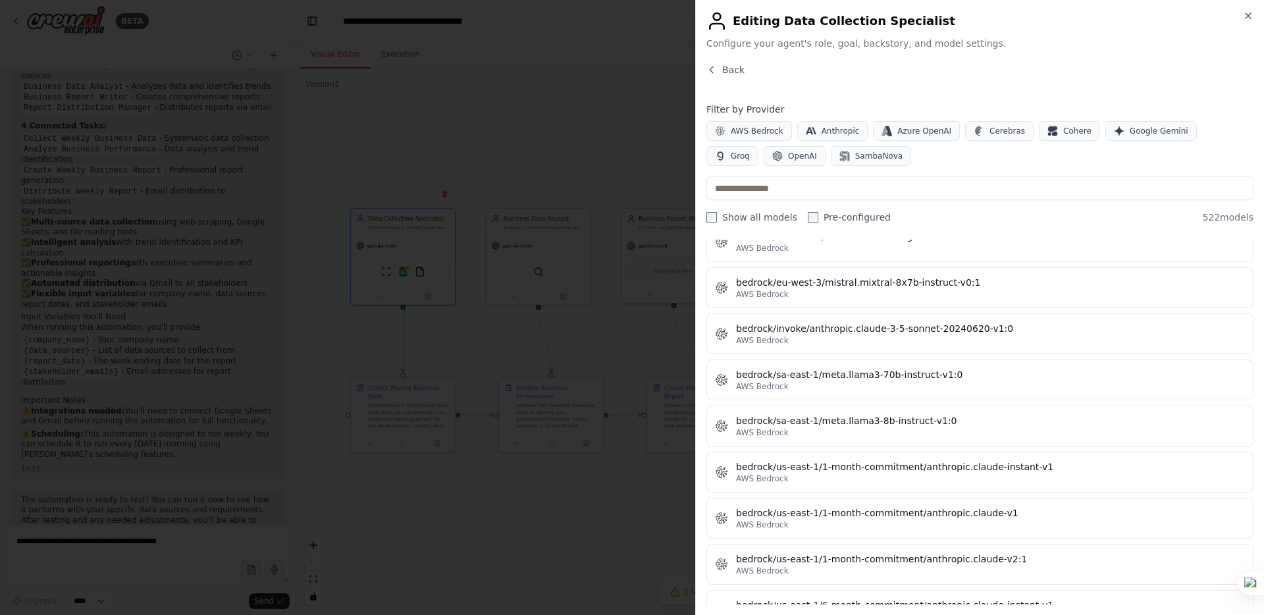
scroll to position [3081, 0]
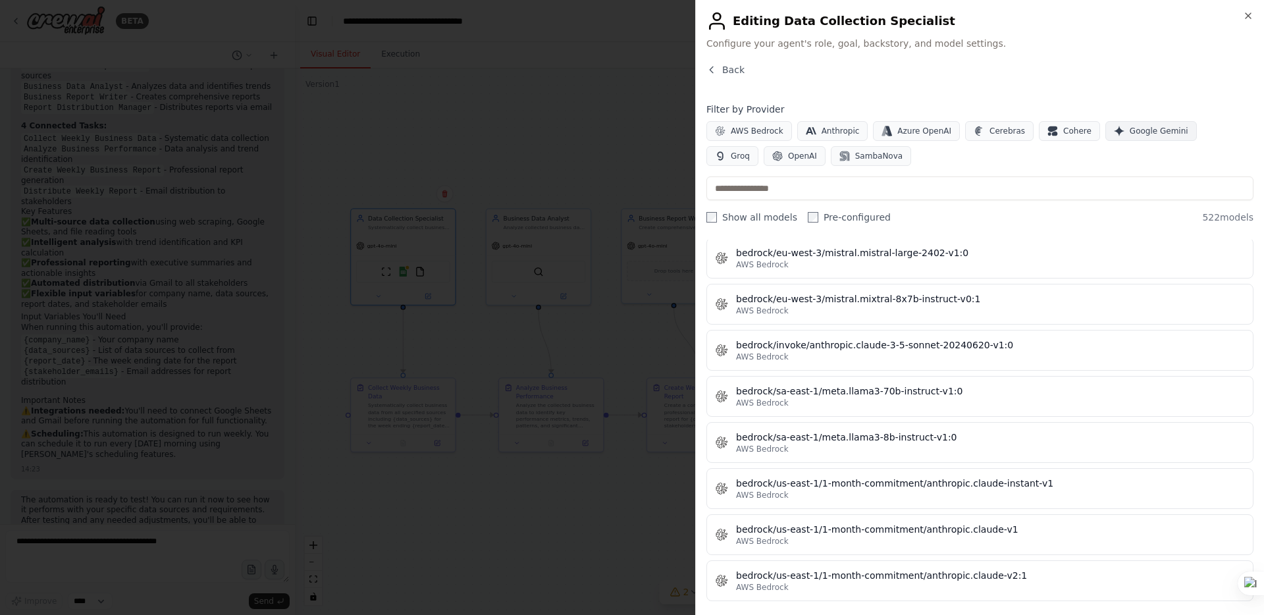
click at [995, 132] on span "Google Gemini" at bounding box center [1159, 131] width 59 height 11
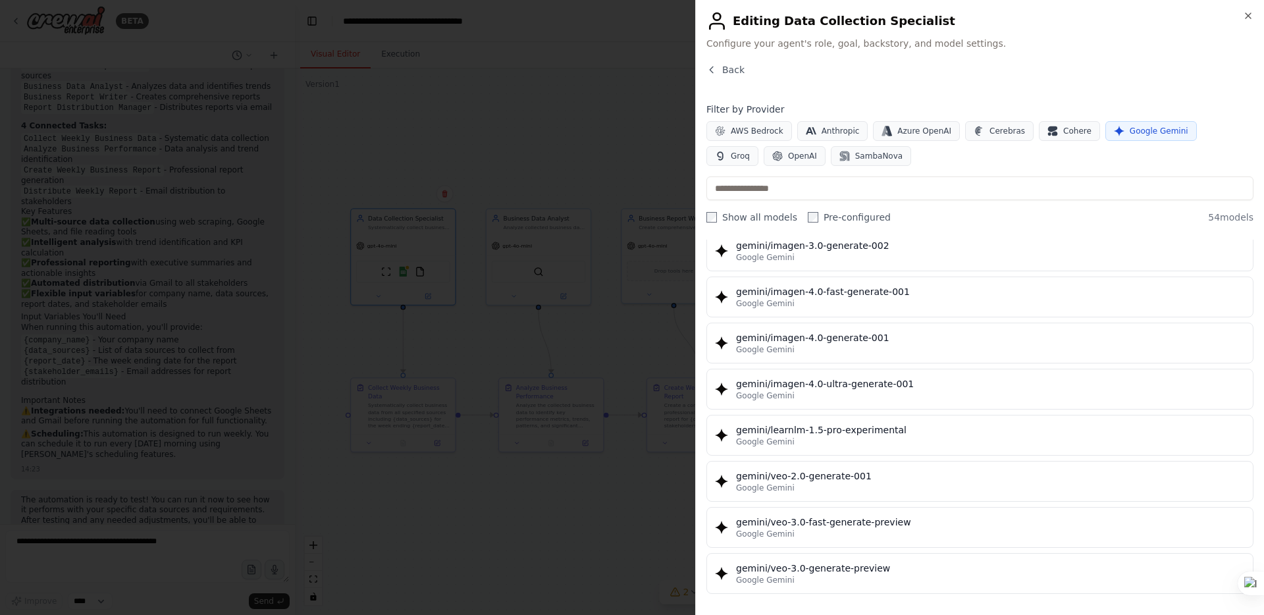
scroll to position [2171, 0]
click at [995, 131] on button "Cohere" at bounding box center [1069, 131] width 61 height 20
click at [995, 129] on icon "button" at bounding box center [1119, 131] width 11 height 11
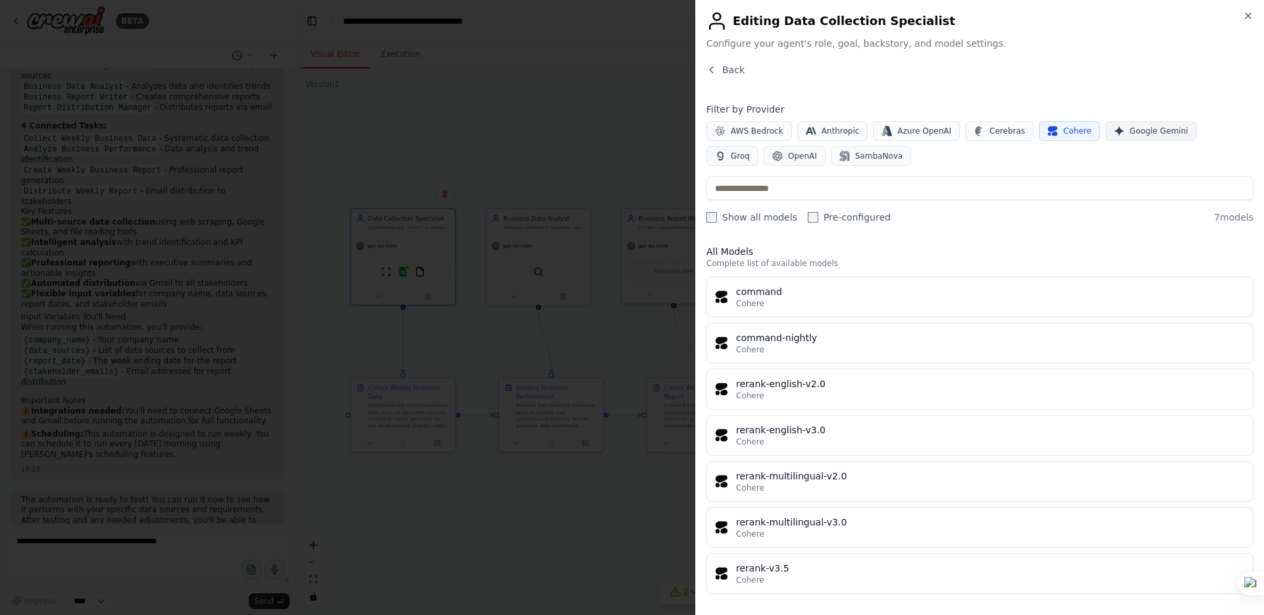
scroll to position [5, 0]
click at [995, 130] on icon "button" at bounding box center [1052, 129] width 9 height 6
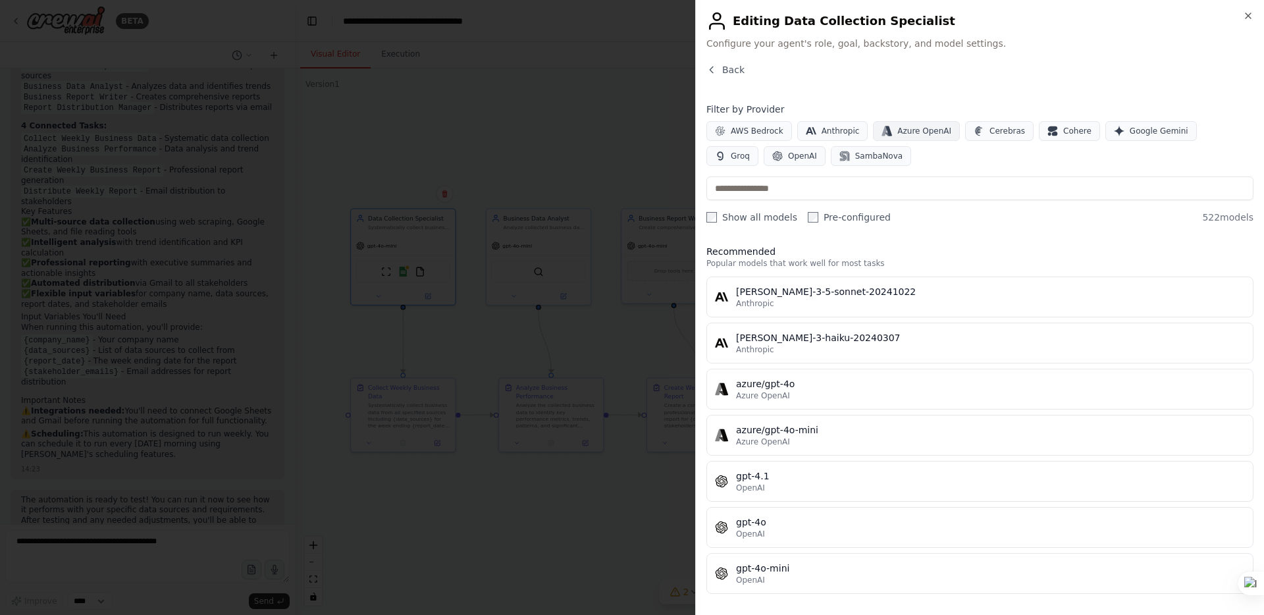
click at [926, 134] on span "Azure OpenAI" at bounding box center [924, 131] width 54 height 11
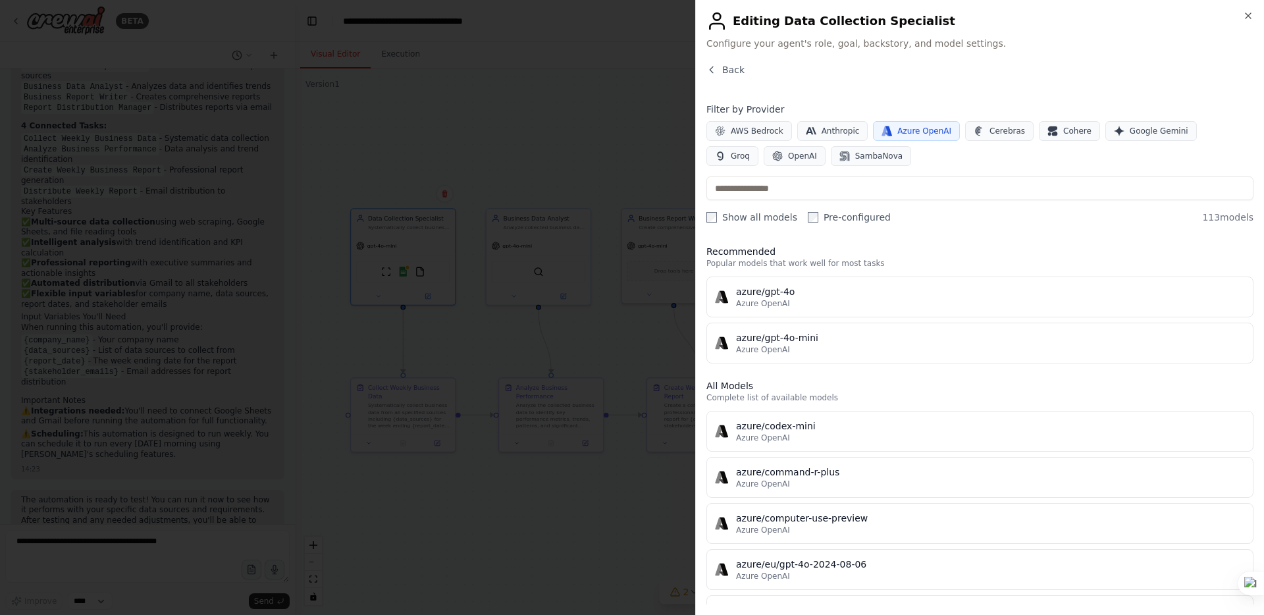
click at [928, 134] on span "Azure OpenAI" at bounding box center [924, 131] width 54 height 11
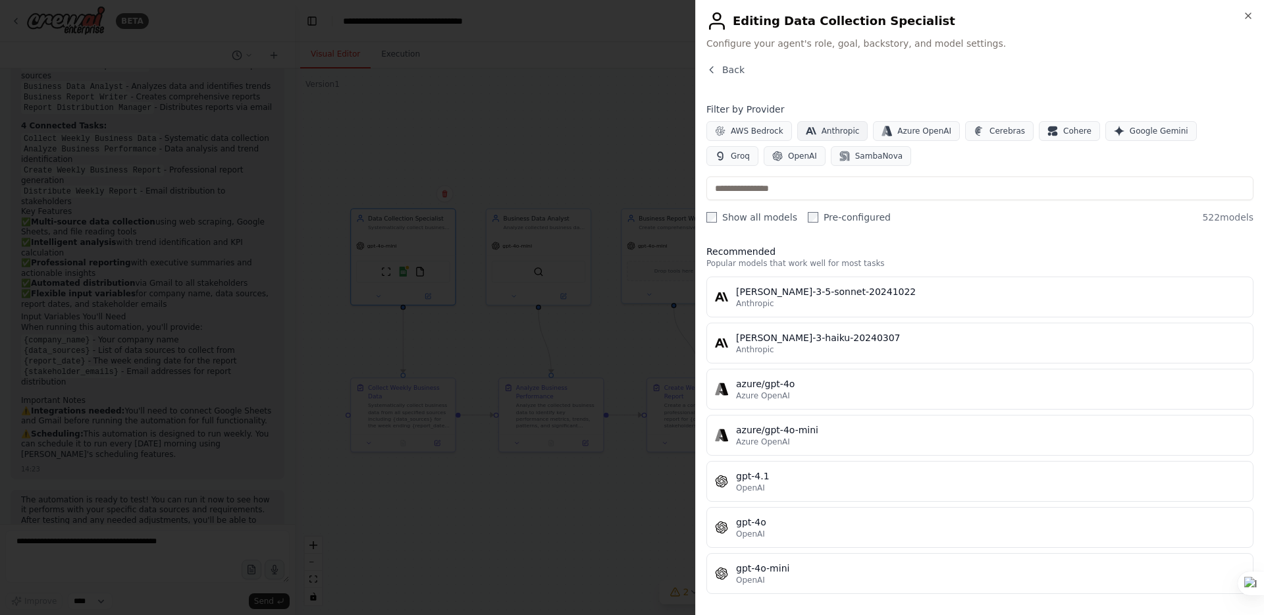
click at [816, 130] on button "Anthropic" at bounding box center [832, 131] width 71 height 20
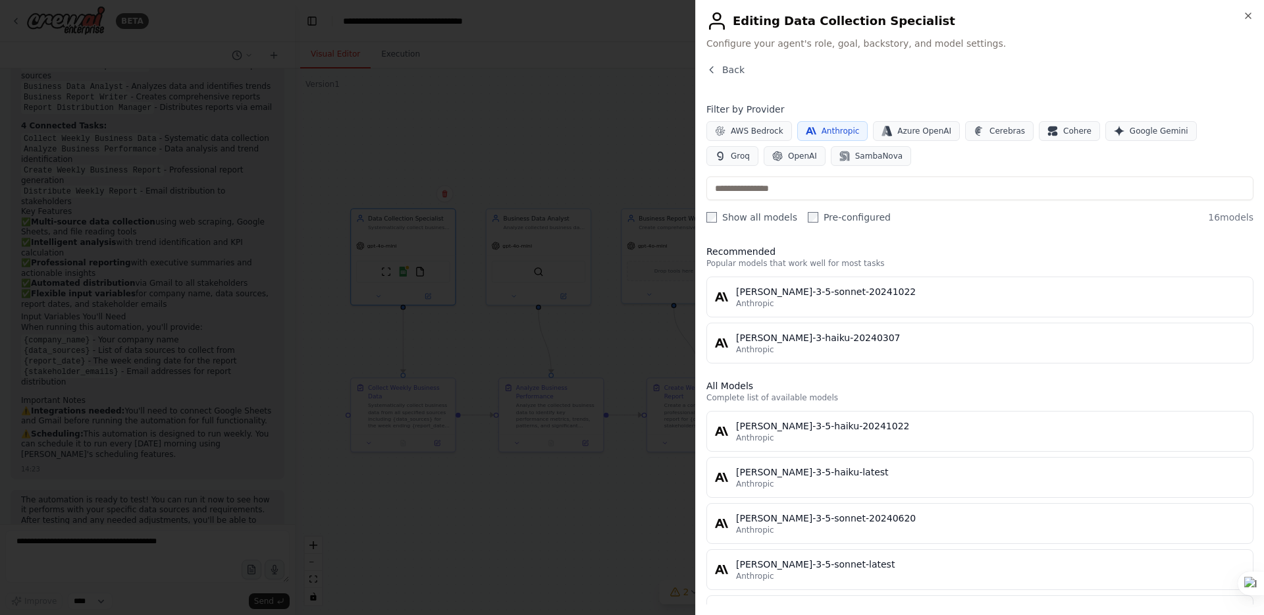
click at [812, 134] on icon "button" at bounding box center [811, 130] width 11 height 7
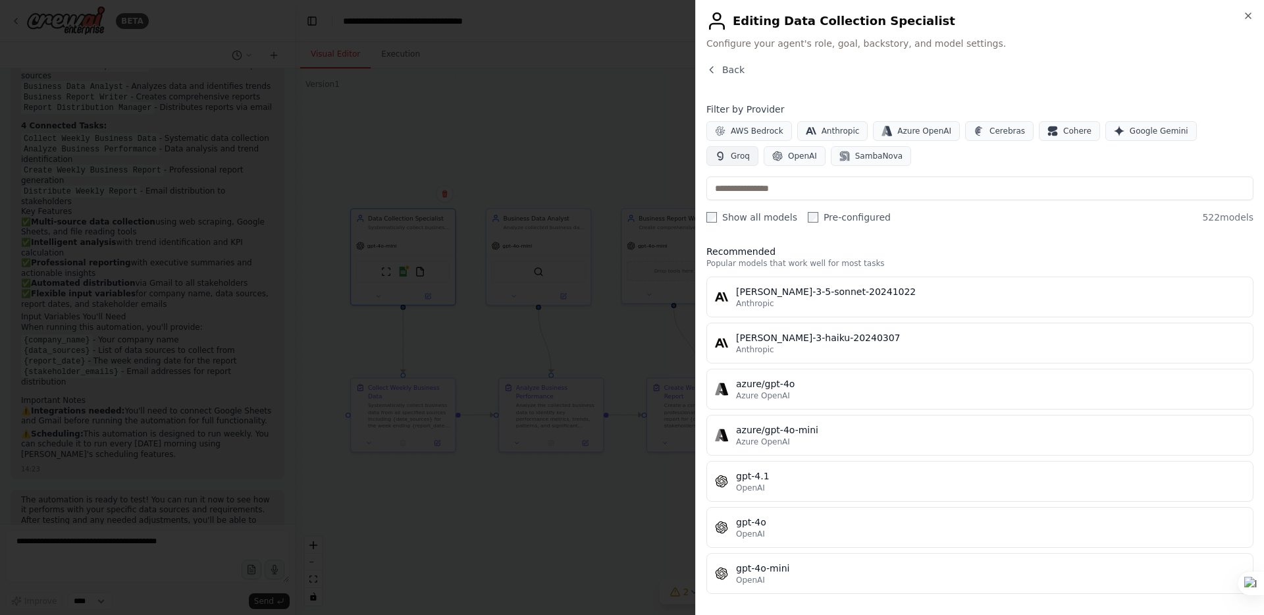
click at [750, 151] on span "Groq" at bounding box center [740, 156] width 19 height 11
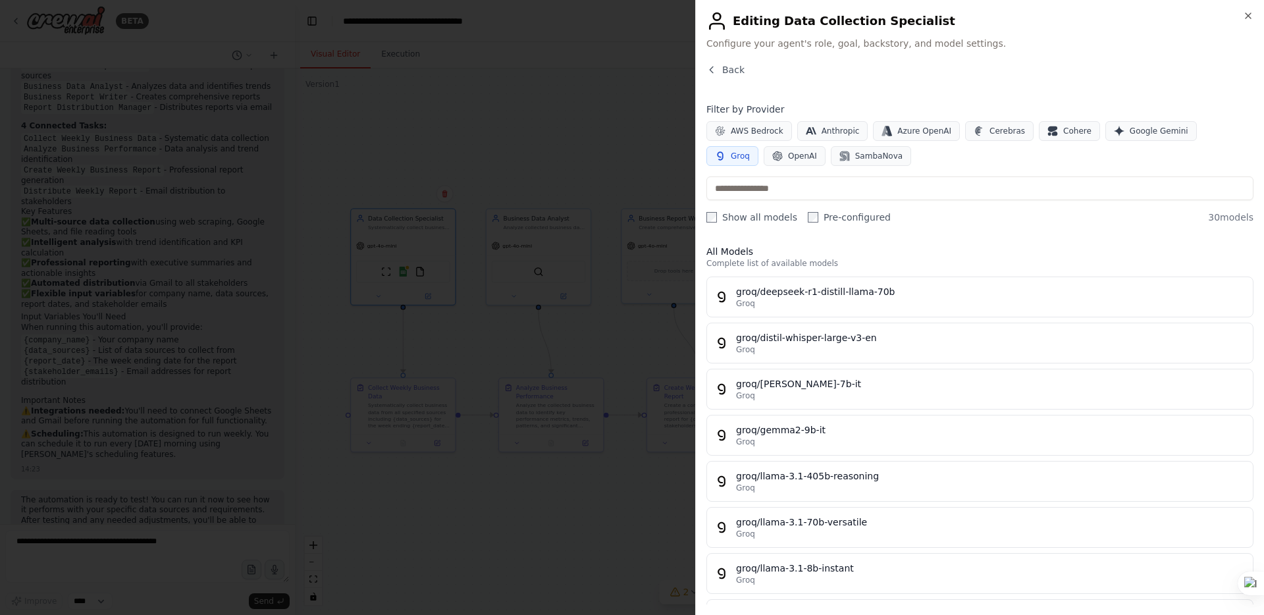
click at [750, 151] on span "Groq" at bounding box center [740, 156] width 19 height 11
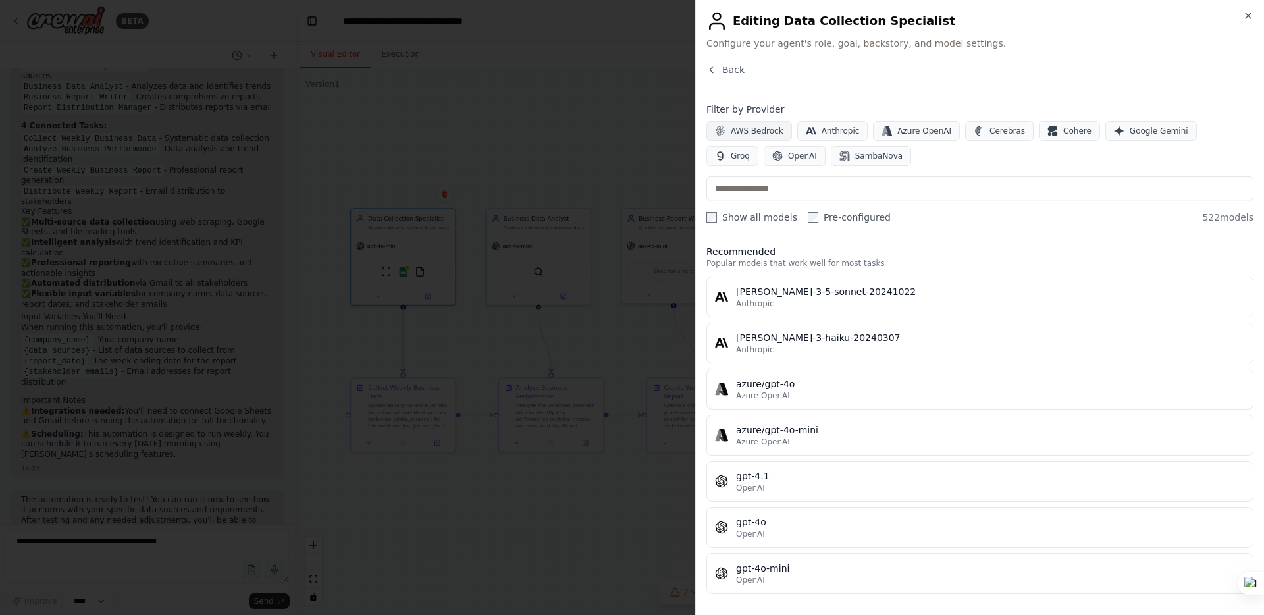
click at [748, 132] on span "AWS Bedrock" at bounding box center [757, 131] width 53 height 11
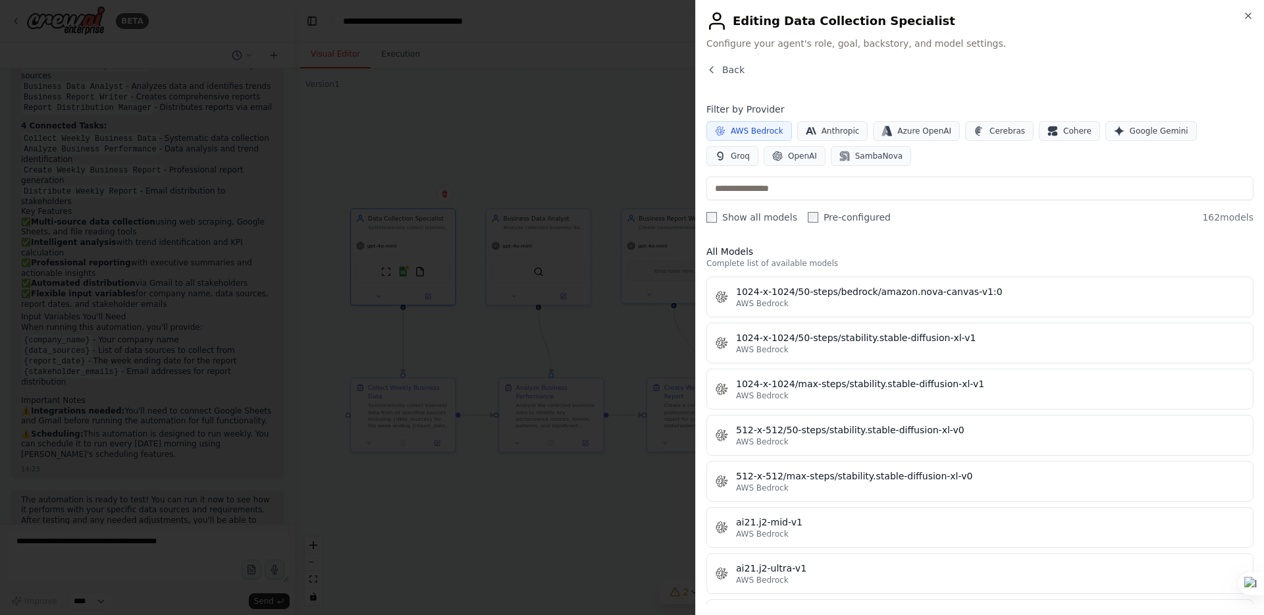
click at [748, 132] on span "AWS Bedrock" at bounding box center [757, 131] width 53 height 11
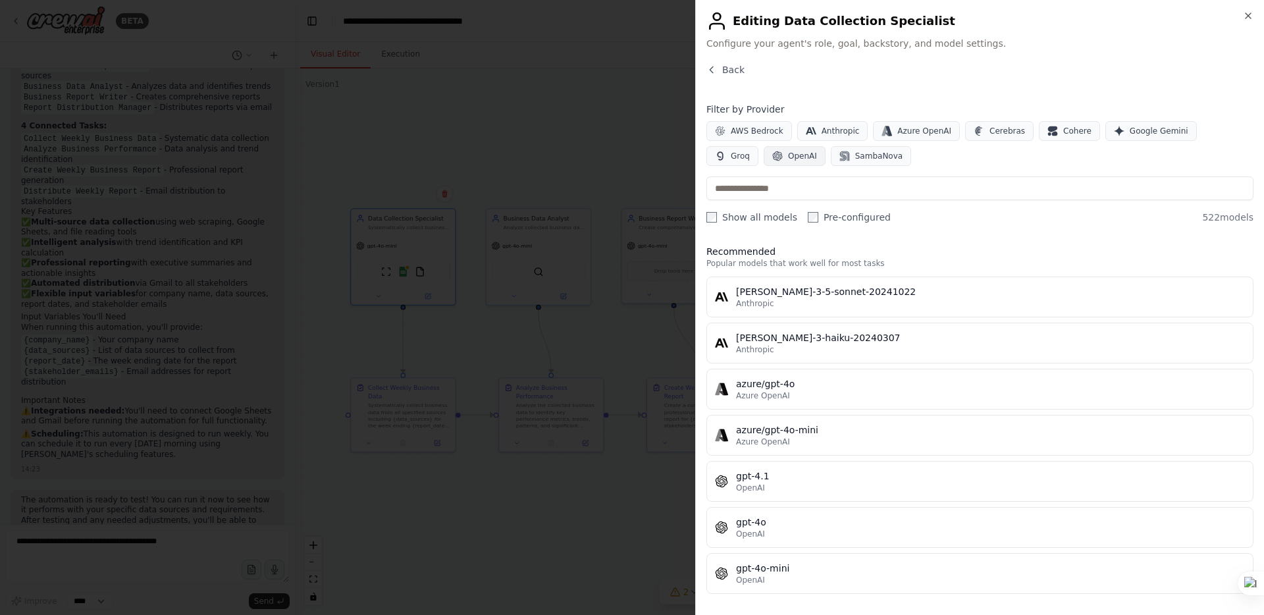
click at [788, 157] on span "OpenAI" at bounding box center [802, 156] width 29 height 11
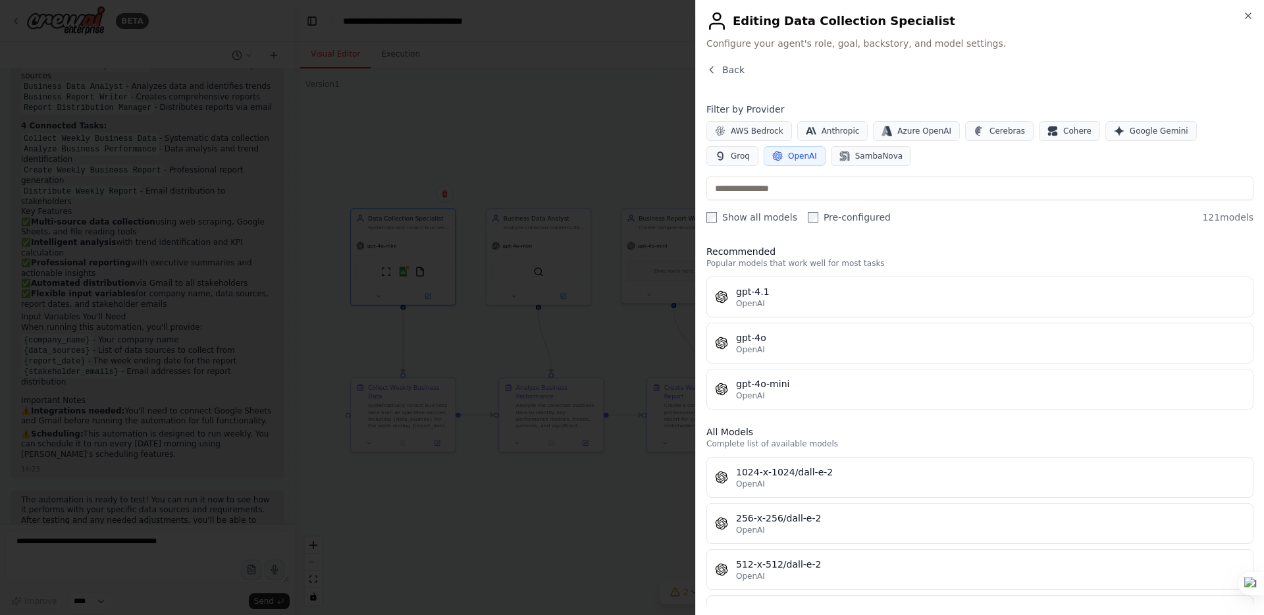
click at [788, 157] on span "OpenAI" at bounding box center [802, 156] width 29 height 11
